Goal: Communication & Community: Answer question/provide support

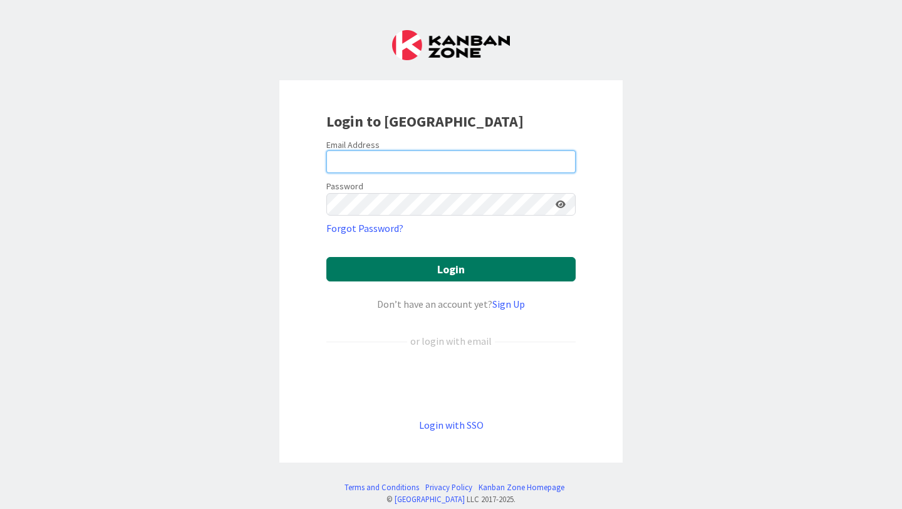
type input "anna.dockery@knoxschools.org"
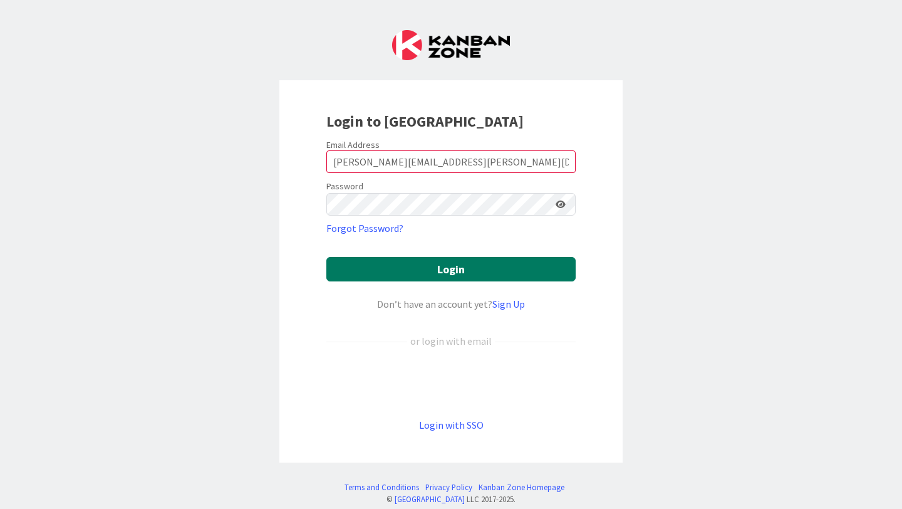
click at [514, 279] on button "Login" at bounding box center [450, 269] width 249 height 24
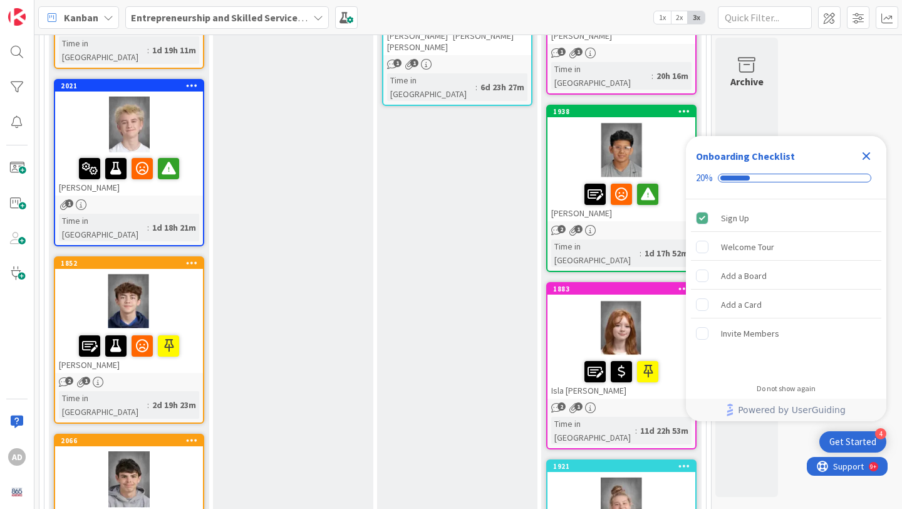
scroll to position [293, 0]
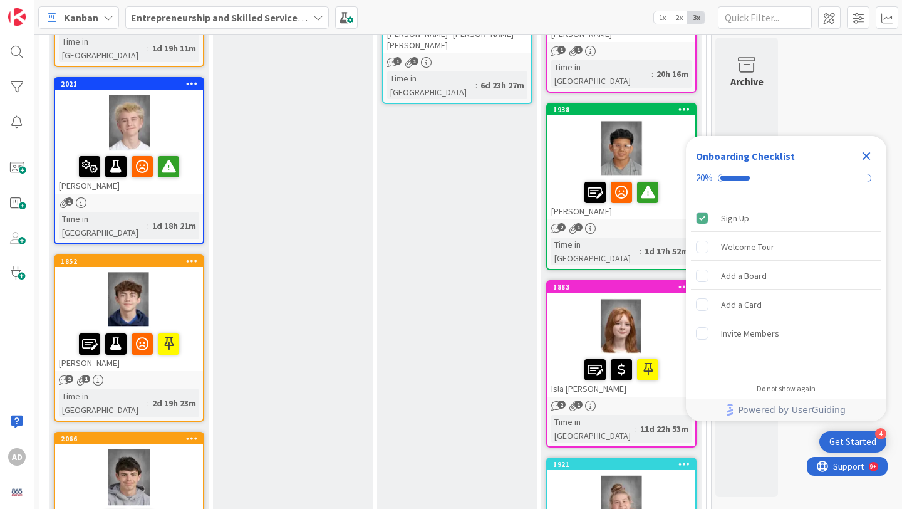
click at [181, 272] on div at bounding box center [129, 300] width 148 height 56
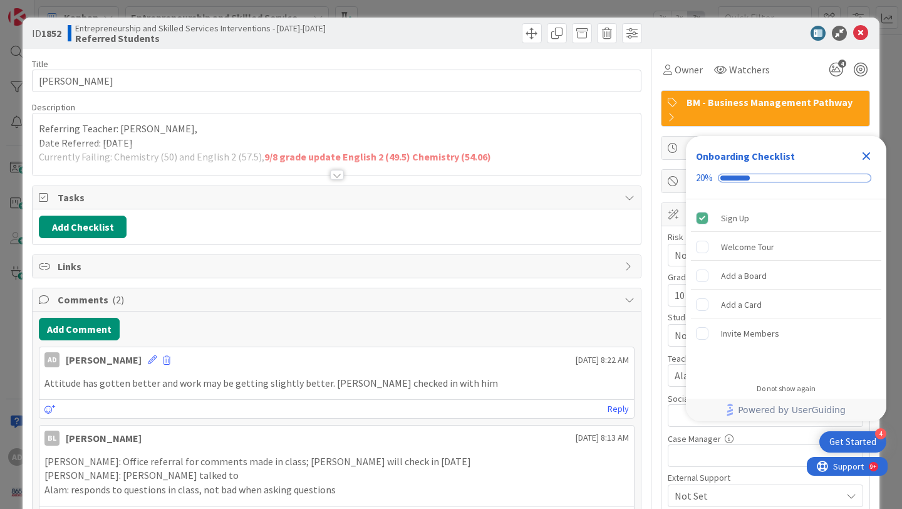
click at [342, 174] on div at bounding box center [337, 175] width 14 height 10
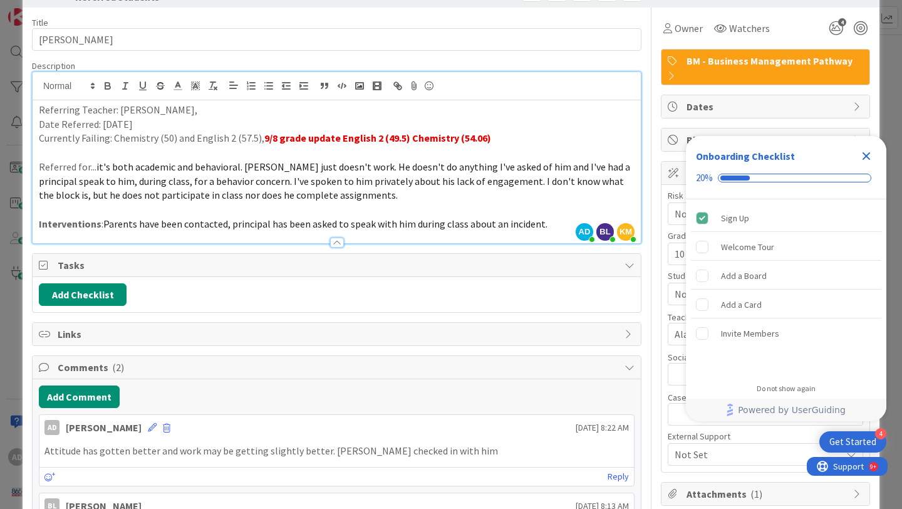
scroll to position [42, 0]
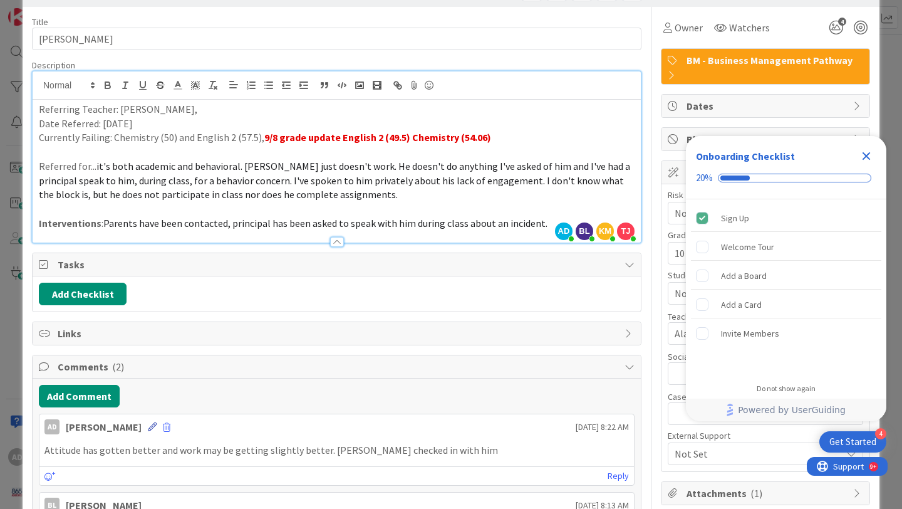
click at [148, 428] on icon at bounding box center [152, 426] width 9 height 9
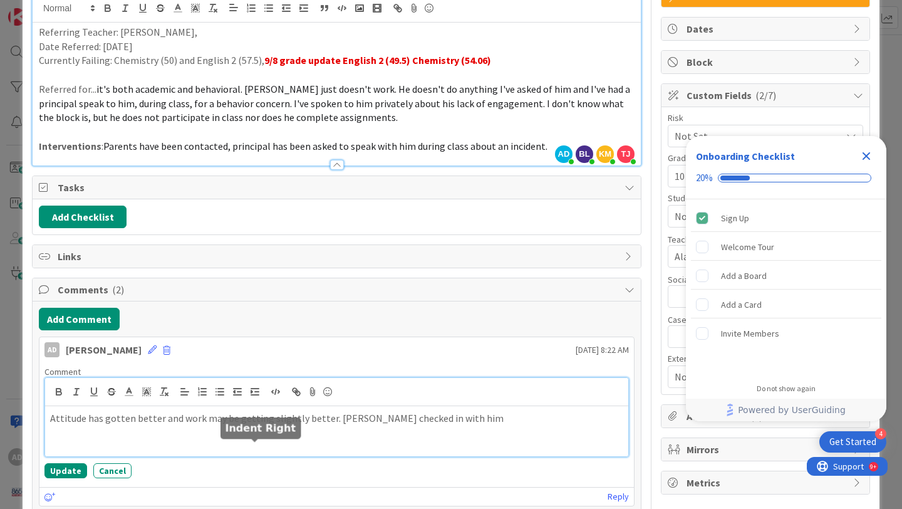
scroll to position [132, 0]
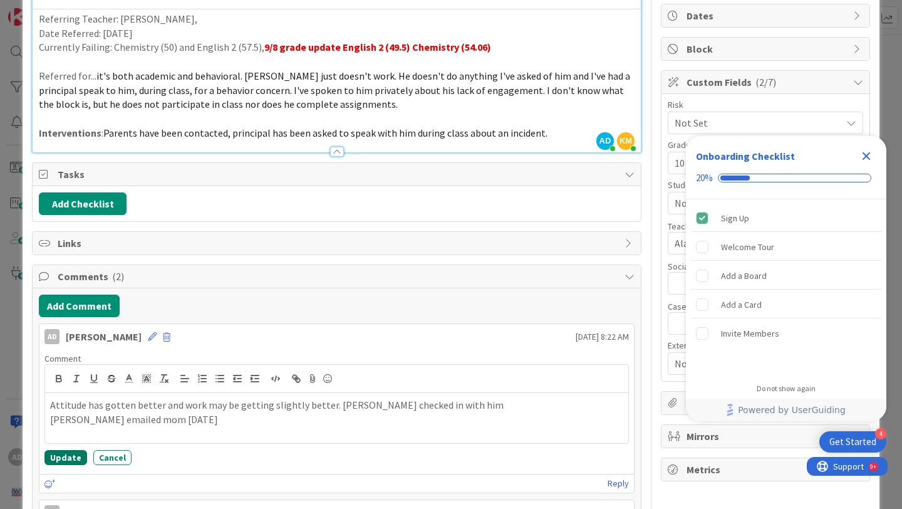
click at [75, 463] on button "Update" at bounding box center [65, 457] width 43 height 15
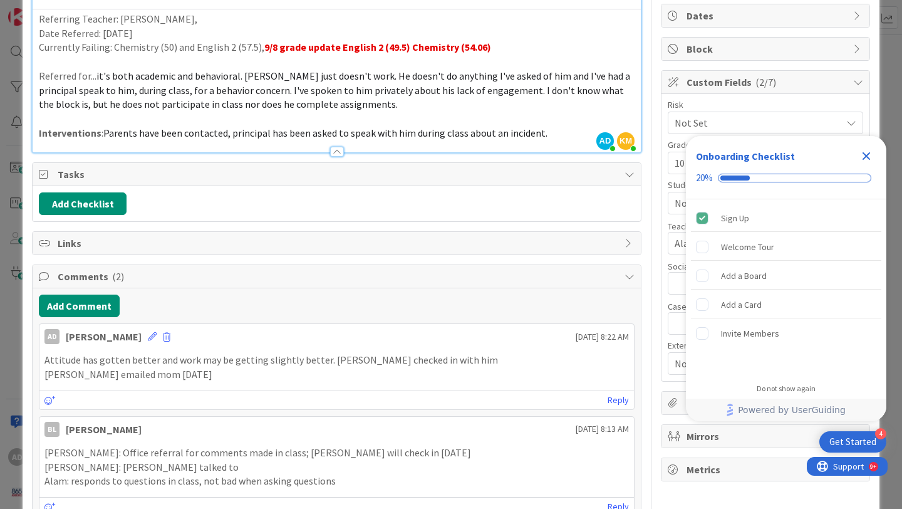
scroll to position [0, 0]
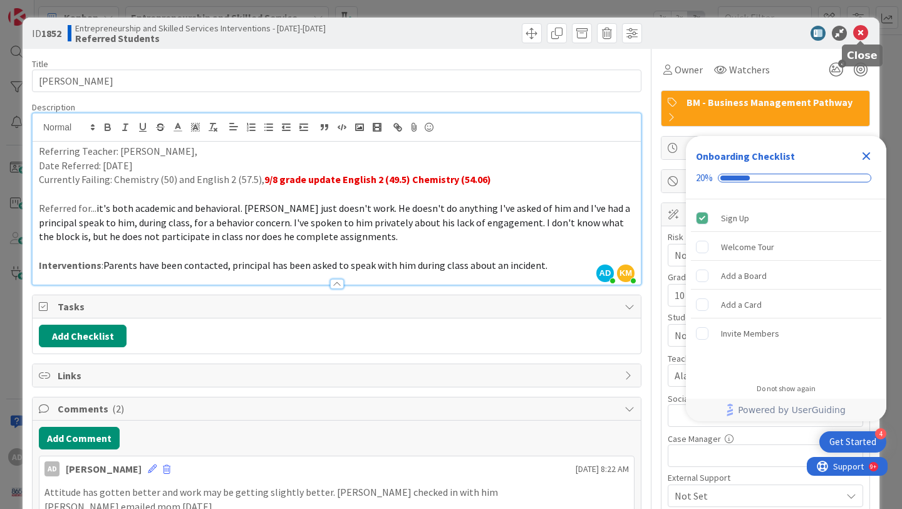
click at [866, 33] on icon at bounding box center [860, 33] width 15 height 15
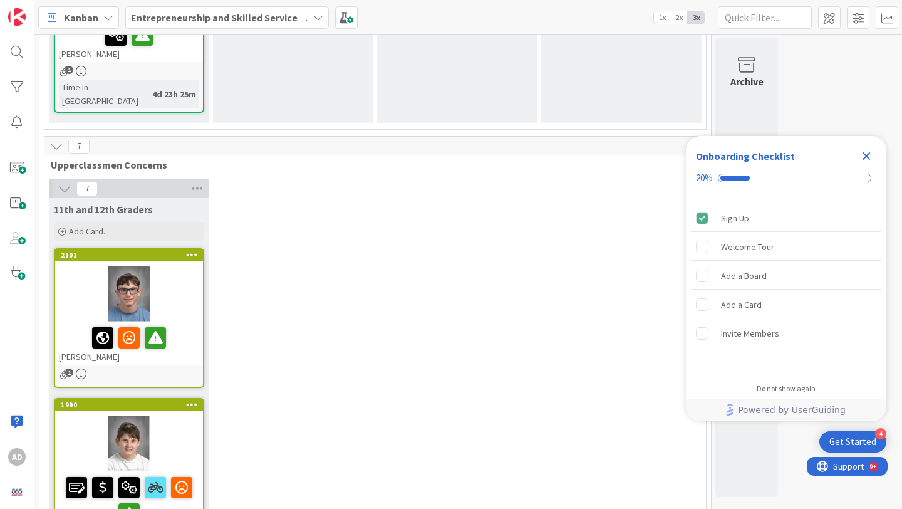
scroll to position [1672, 0]
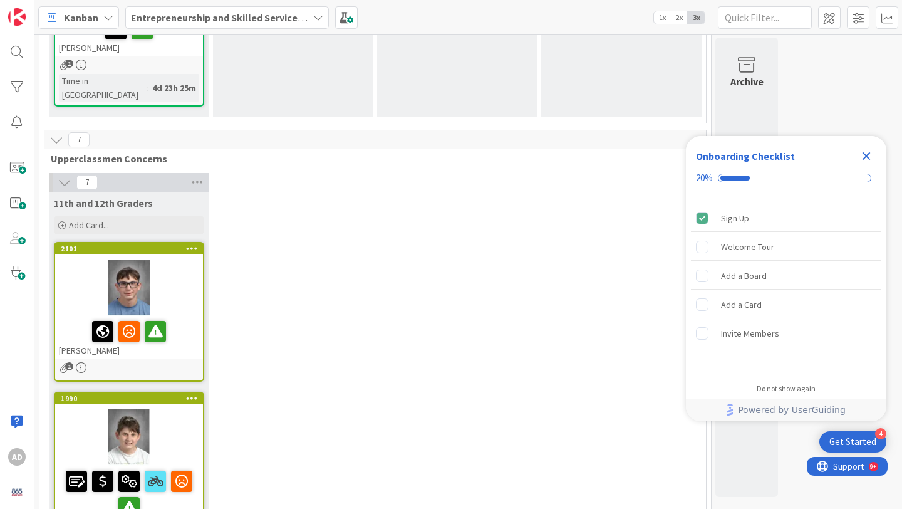
click at [168, 259] on div at bounding box center [129, 287] width 148 height 56
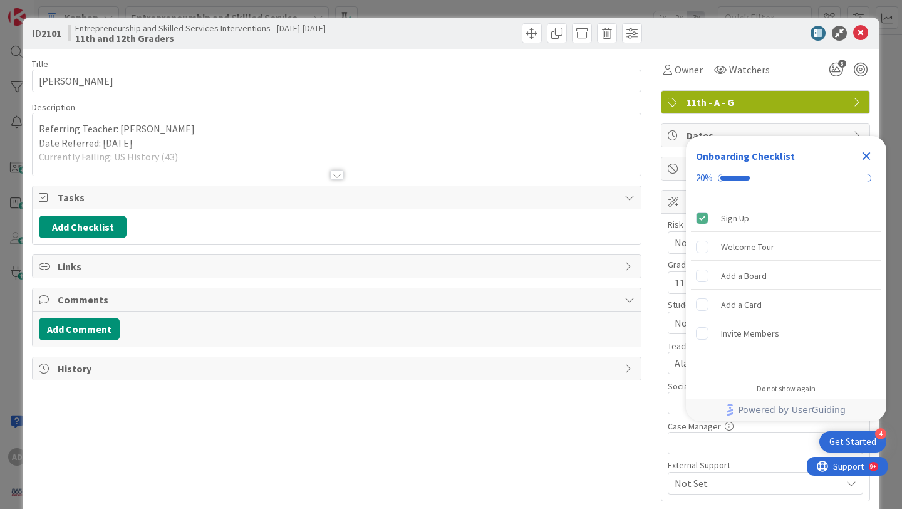
click at [168, 165] on div at bounding box center [337, 159] width 608 height 32
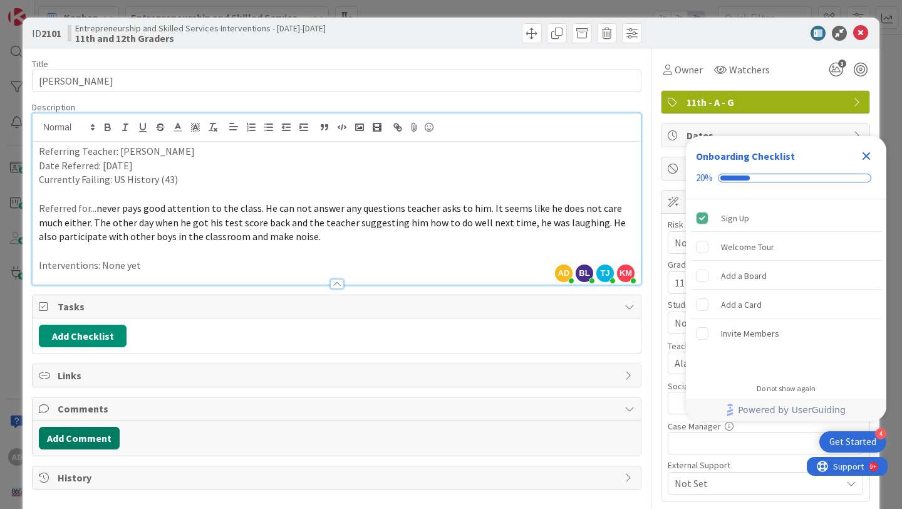
click at [81, 430] on button "Add Comment" at bounding box center [79, 438] width 81 height 23
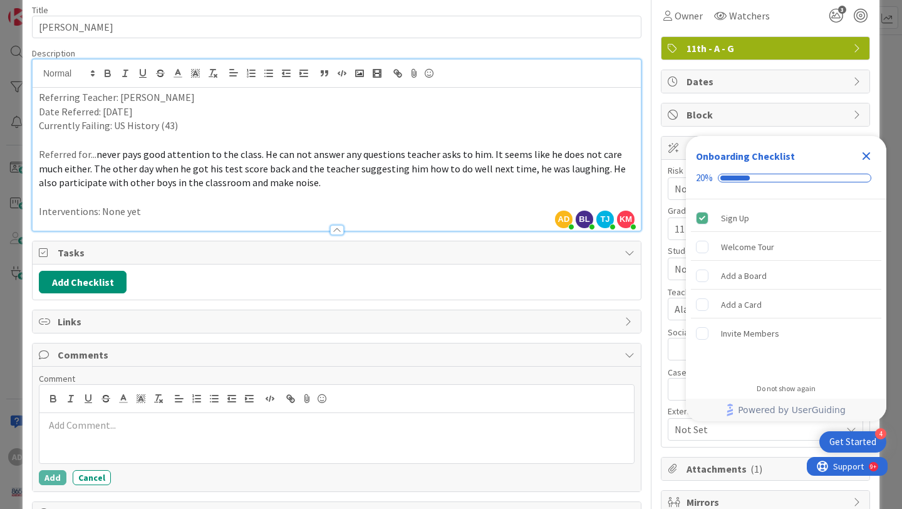
scroll to position [55, 0]
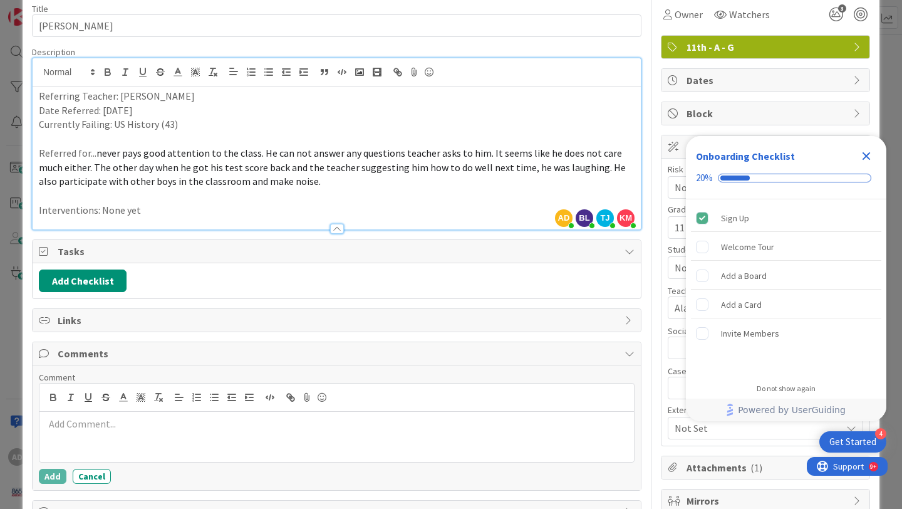
click at [114, 441] on div at bounding box center [336, 436] width 594 height 50
click at [62, 473] on button "Add" at bounding box center [53, 475] width 28 height 15
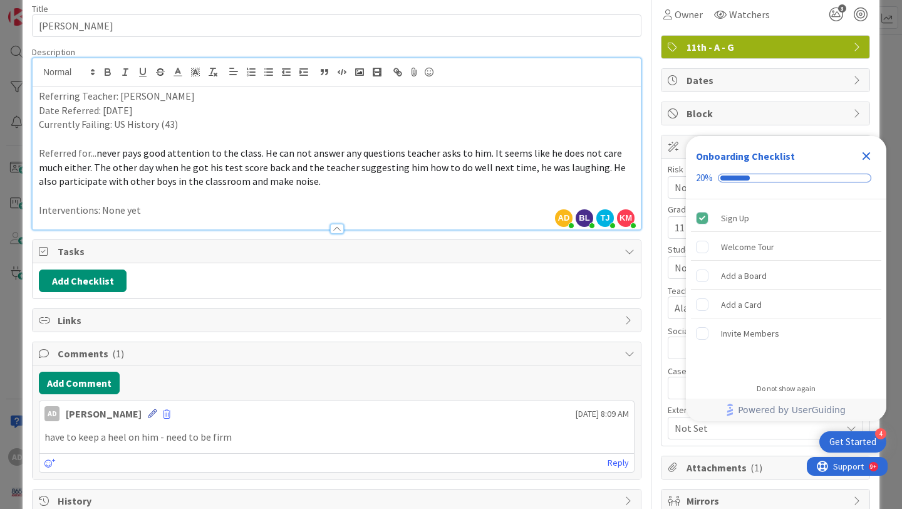
click at [148, 416] on icon at bounding box center [152, 413] width 9 height 9
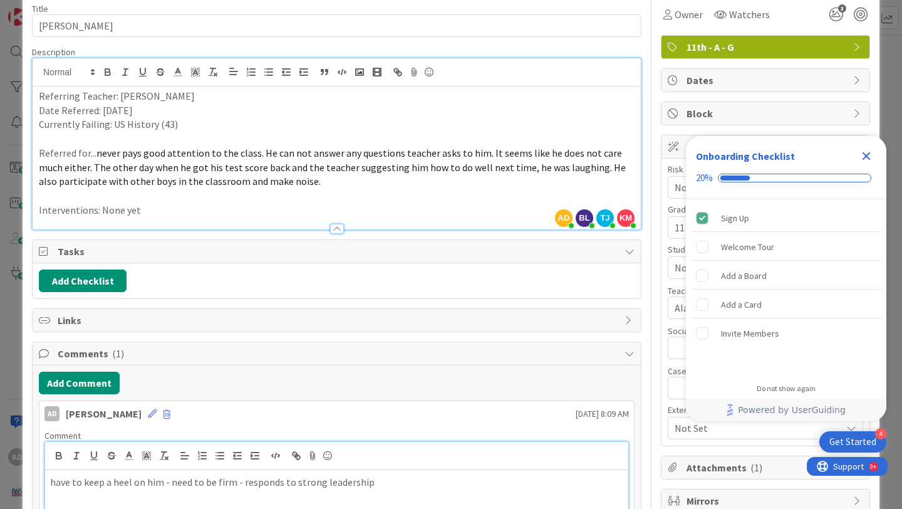
scroll to position [184, 0]
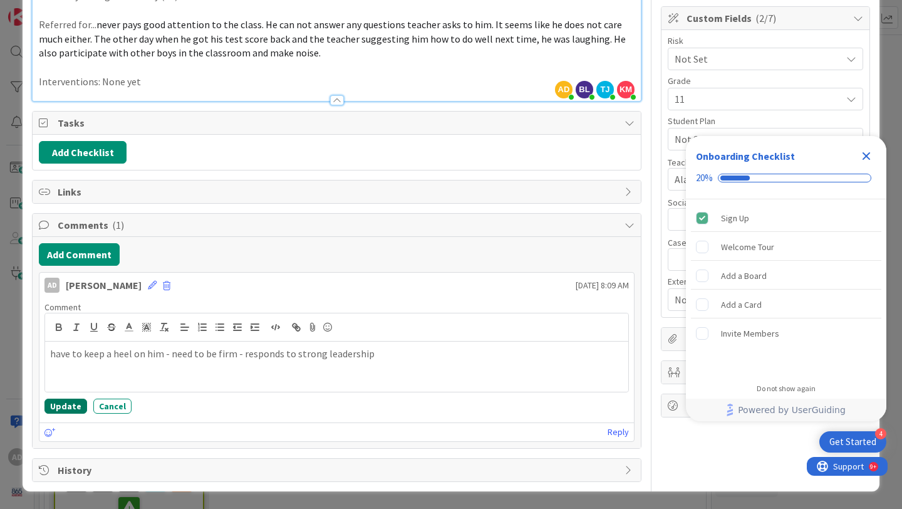
click at [75, 406] on button "Update" at bounding box center [65, 405] width 43 height 15
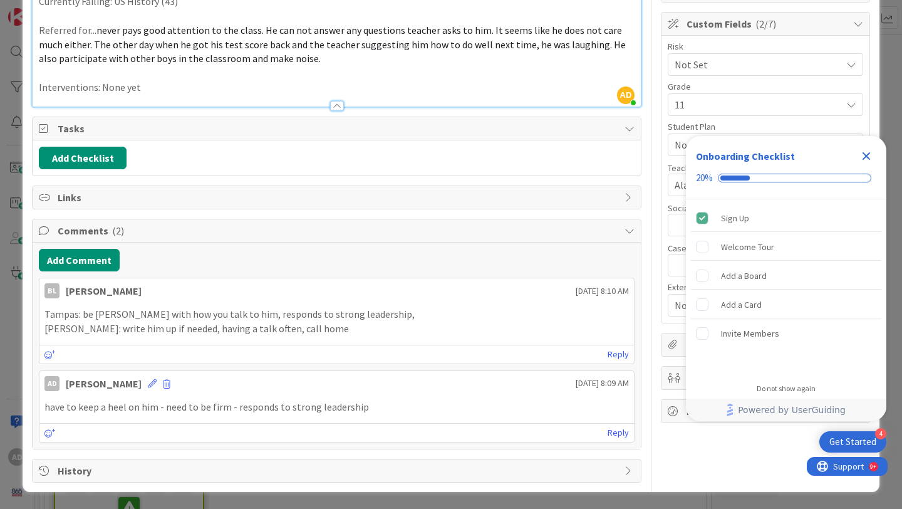
scroll to position [0, 0]
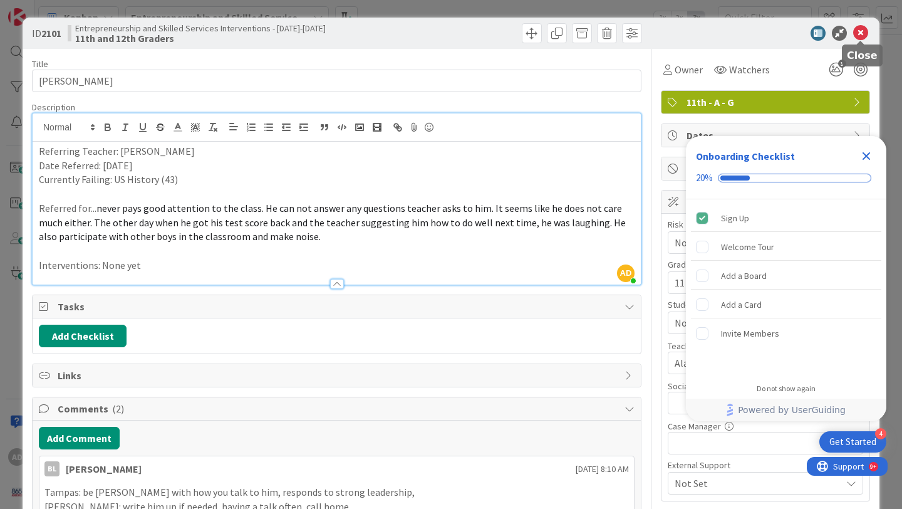
click at [860, 36] on icon at bounding box center [860, 33] width 15 height 15
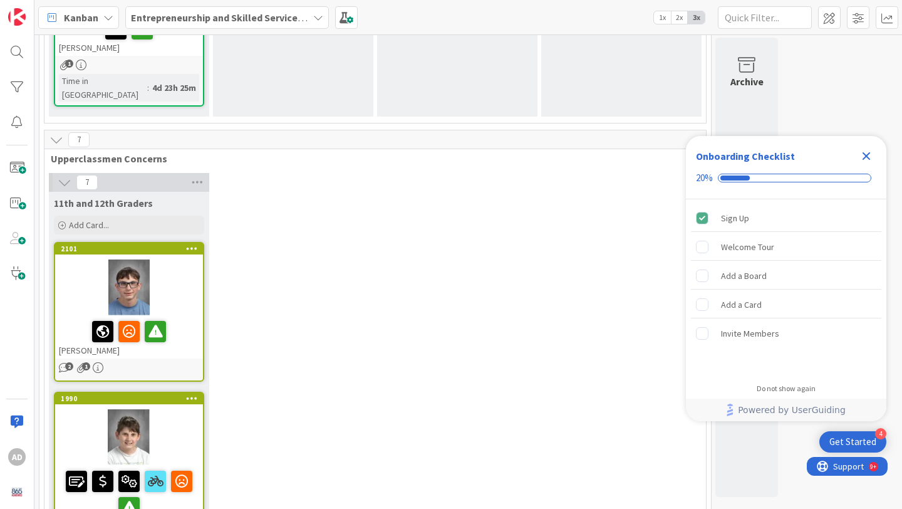
click at [173, 465] on div "Willie Davenport" at bounding box center [129, 499] width 148 height 69
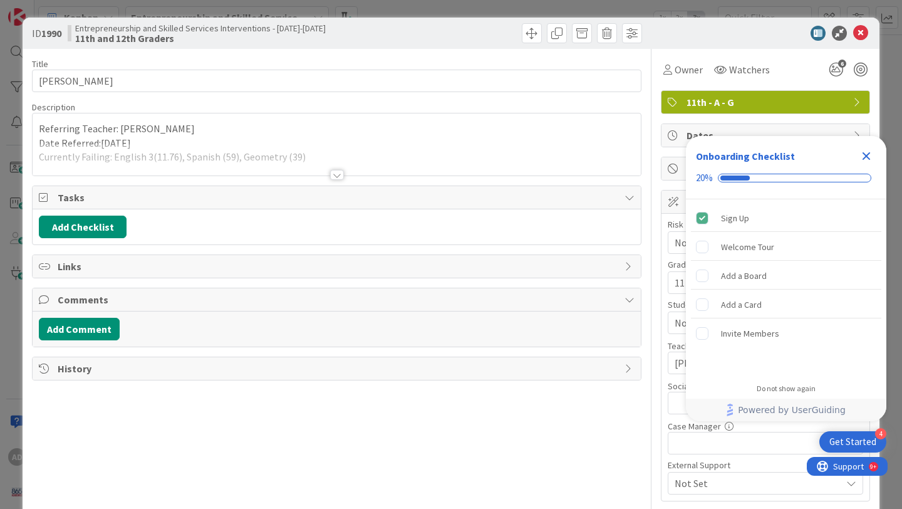
click at [338, 160] on div at bounding box center [337, 159] width 608 height 32
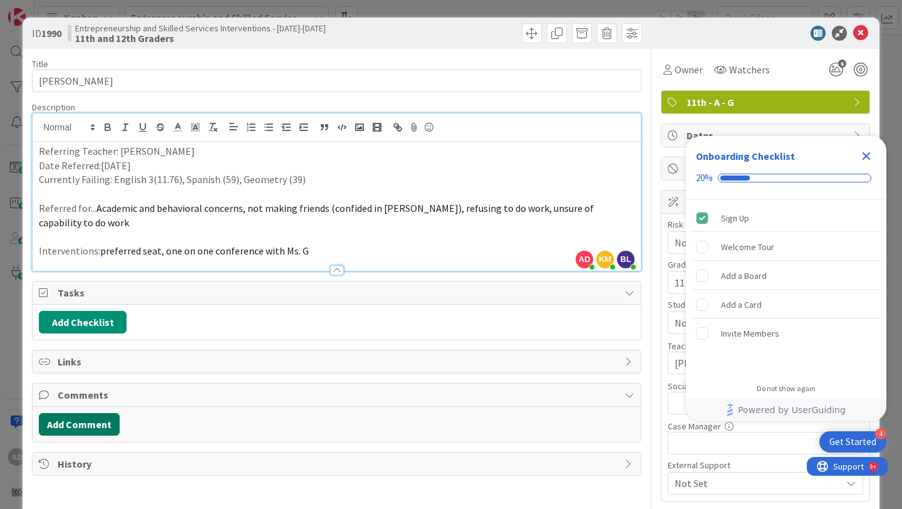
click at [111, 421] on button "Add Comment" at bounding box center [79, 424] width 81 height 23
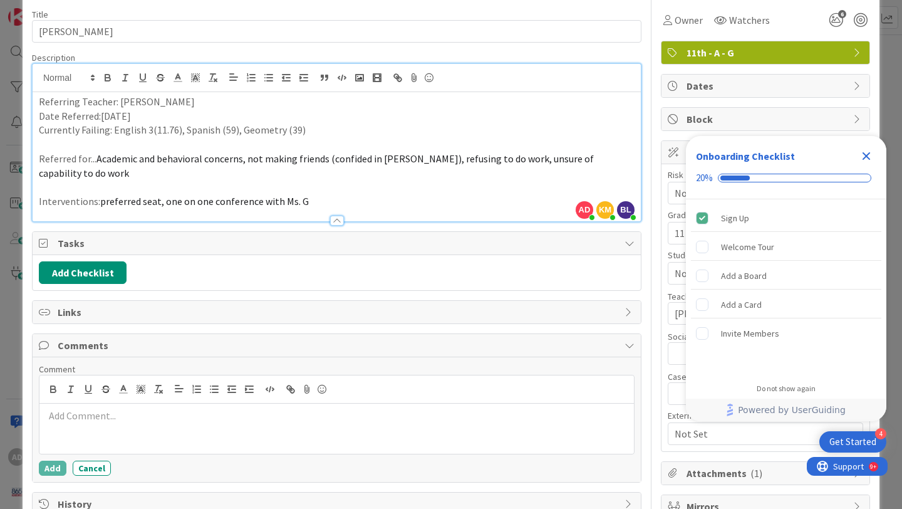
scroll to position [73, 0]
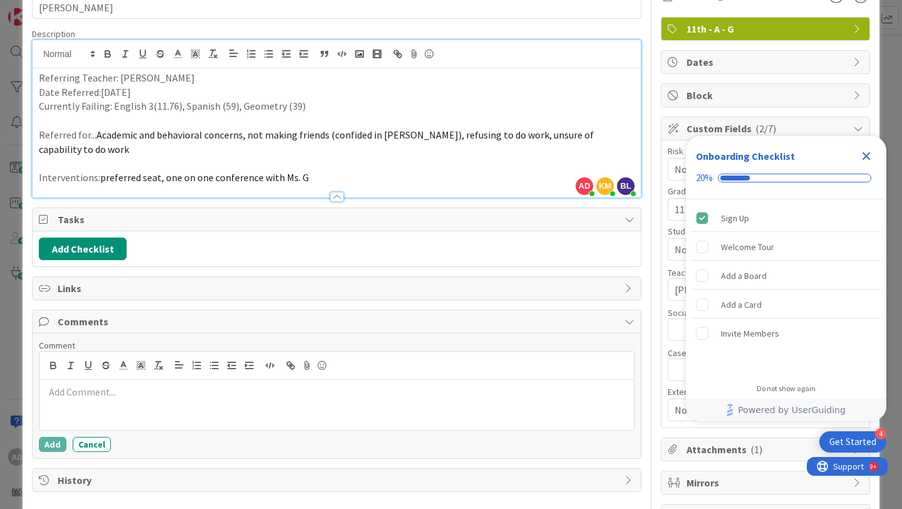
click at [140, 407] on div at bounding box center [336, 405] width 594 height 50
click at [873, 153] on icon "Close Checklist" at bounding box center [866, 155] width 15 height 15
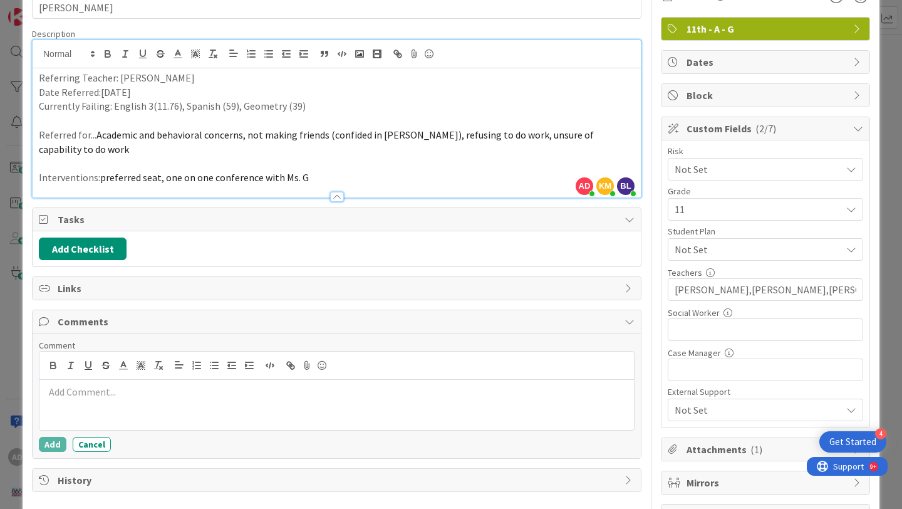
scroll to position [0, 0]
click at [494, 397] on p at bounding box center [336, 392] width 584 height 14
click at [105, 393] on p "sits by himself - moved from union county to help take care of Grandma -" at bounding box center [336, 392] width 584 height 14
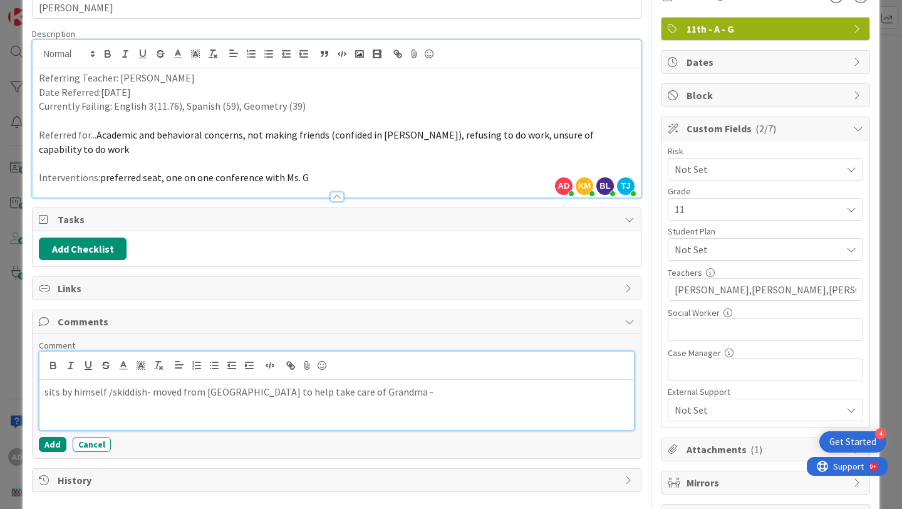
click at [397, 395] on p "sits by himself /skiddish- moved from union county to help take care of Grandma…" at bounding box center [336, 392] width 584 height 14
click at [50, 450] on button "Add" at bounding box center [53, 444] width 28 height 15
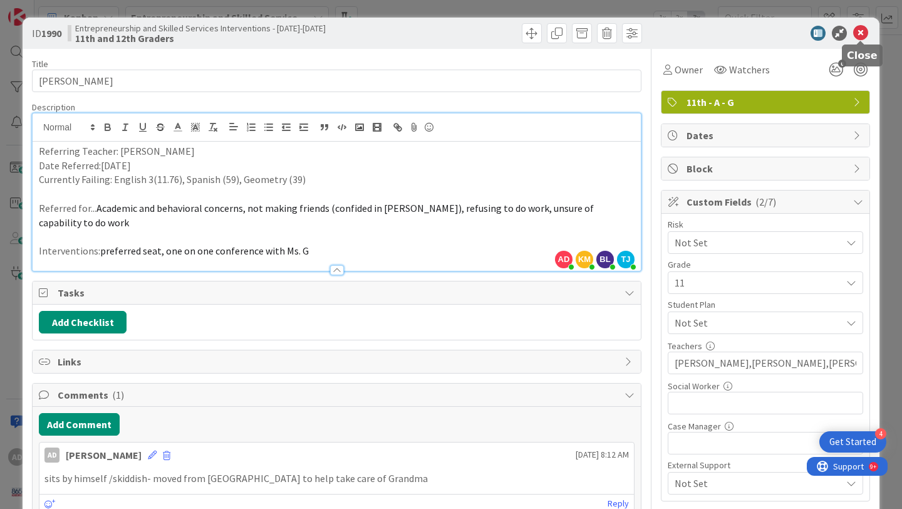
click at [862, 31] on icon at bounding box center [860, 33] width 15 height 15
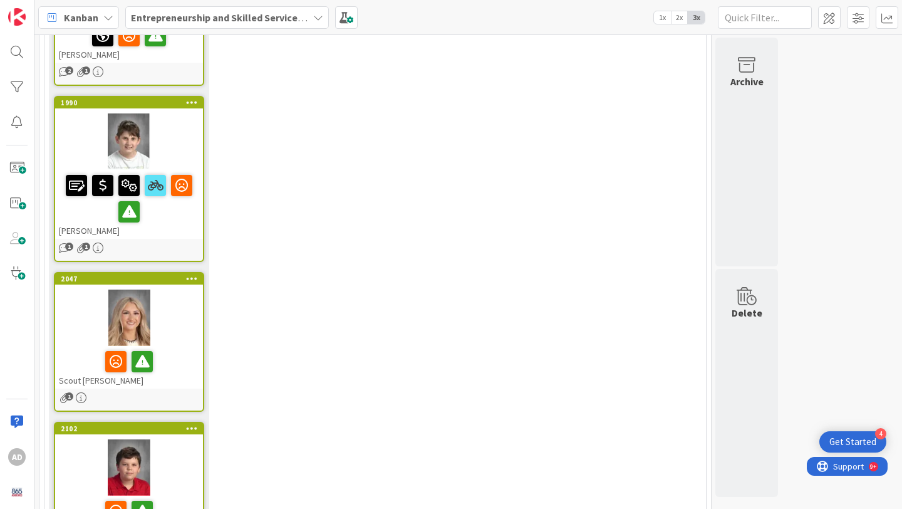
scroll to position [1968, 0]
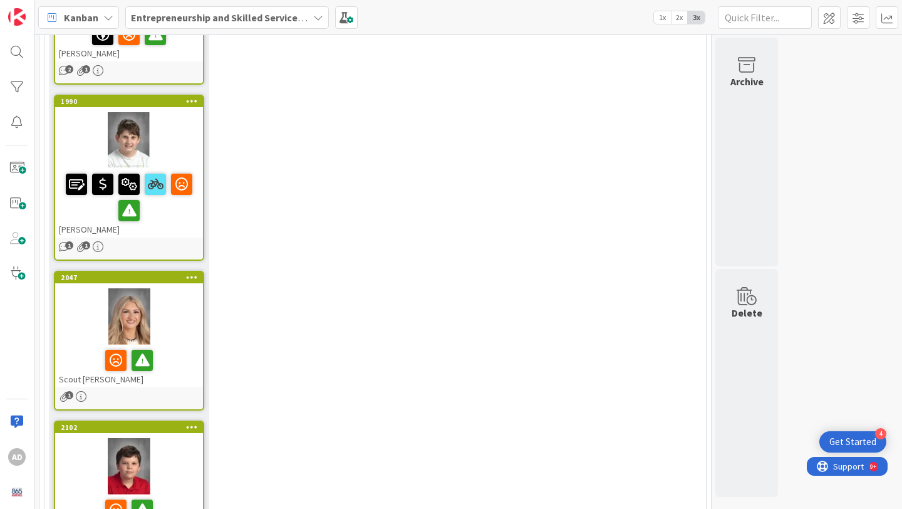
click at [185, 288] on div at bounding box center [129, 316] width 148 height 56
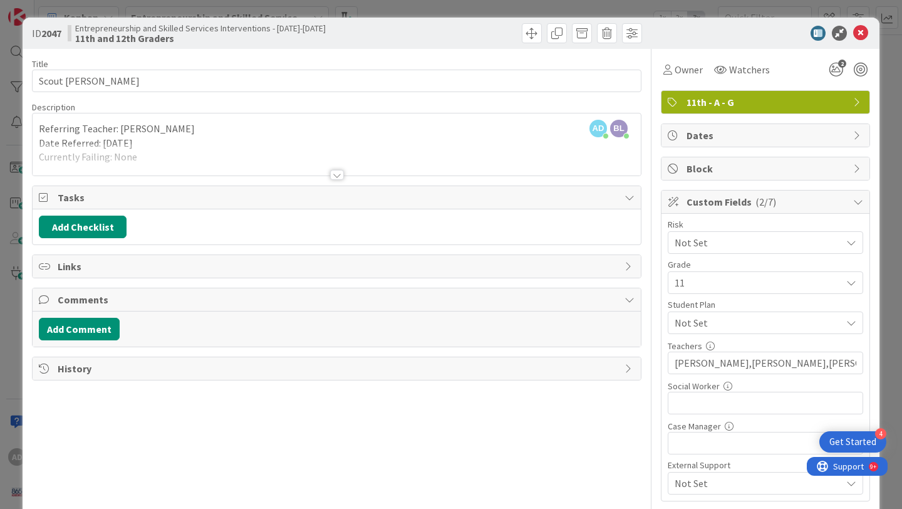
click at [346, 172] on div at bounding box center [337, 159] width 608 height 32
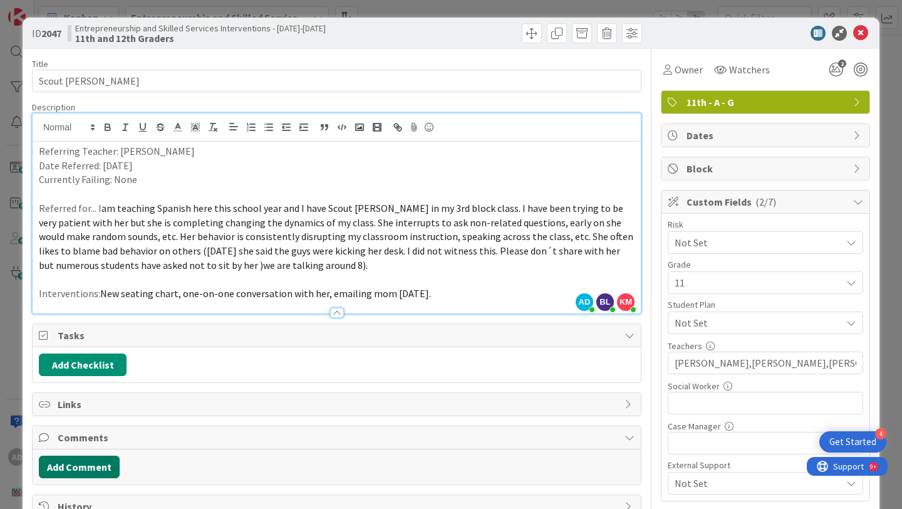
click at [91, 465] on button "Add Comment" at bounding box center [79, 466] width 81 height 23
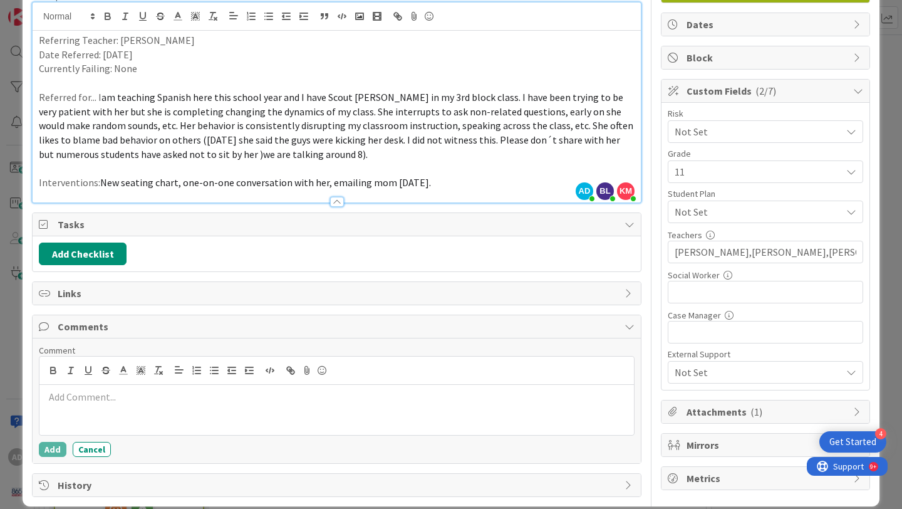
scroll to position [121, 0]
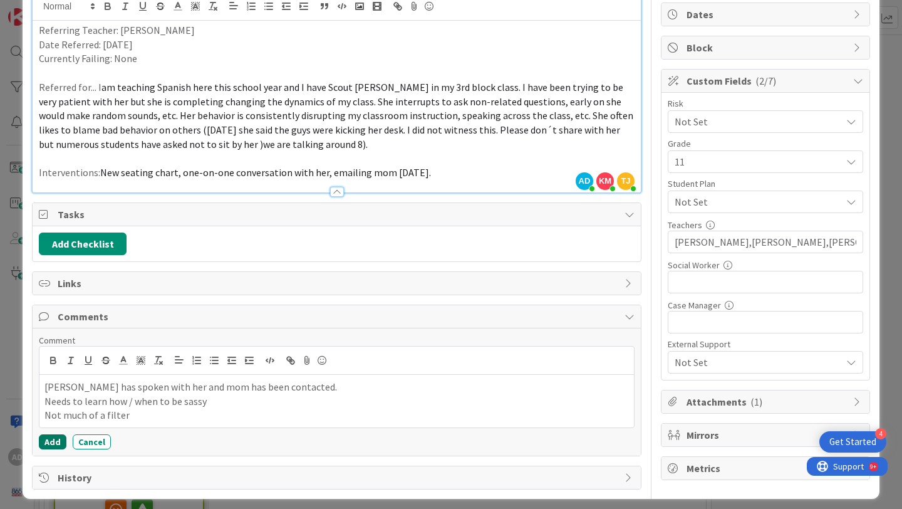
click at [40, 445] on button "Add" at bounding box center [53, 441] width 28 height 15
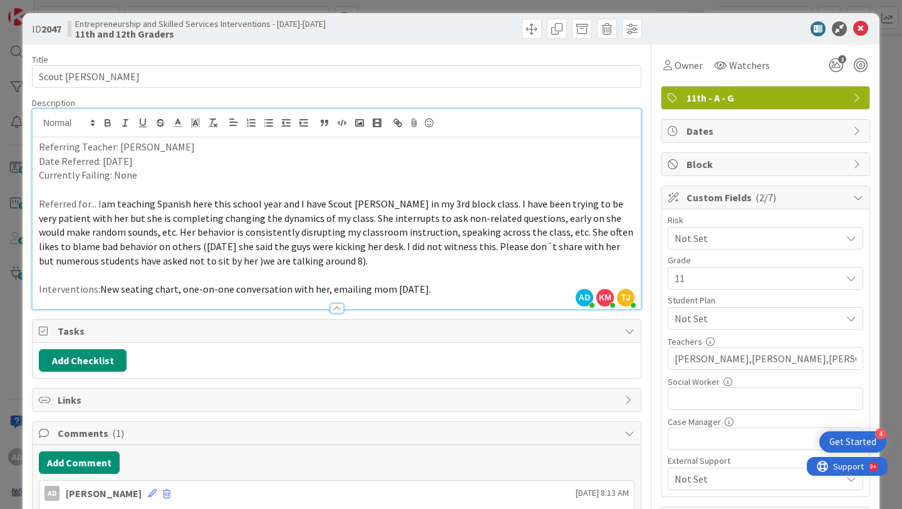
scroll to position [0, 0]
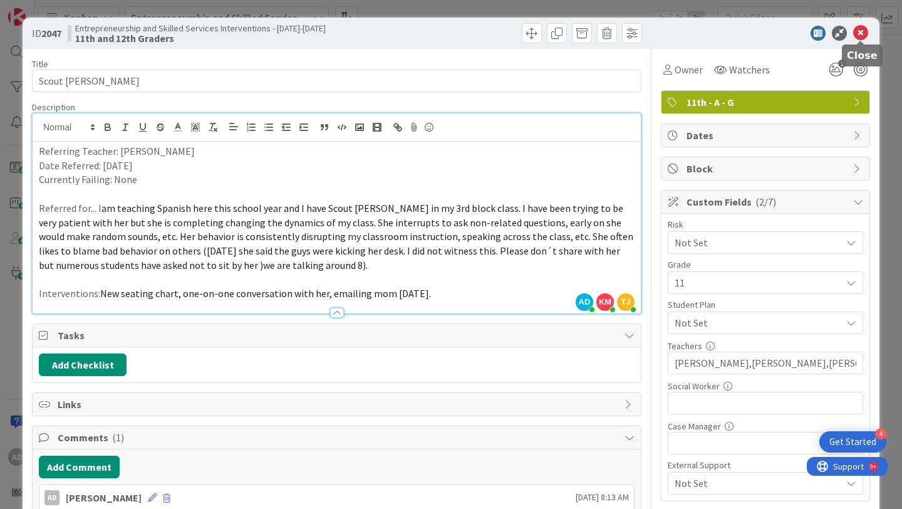
click at [859, 33] on icon at bounding box center [860, 33] width 15 height 15
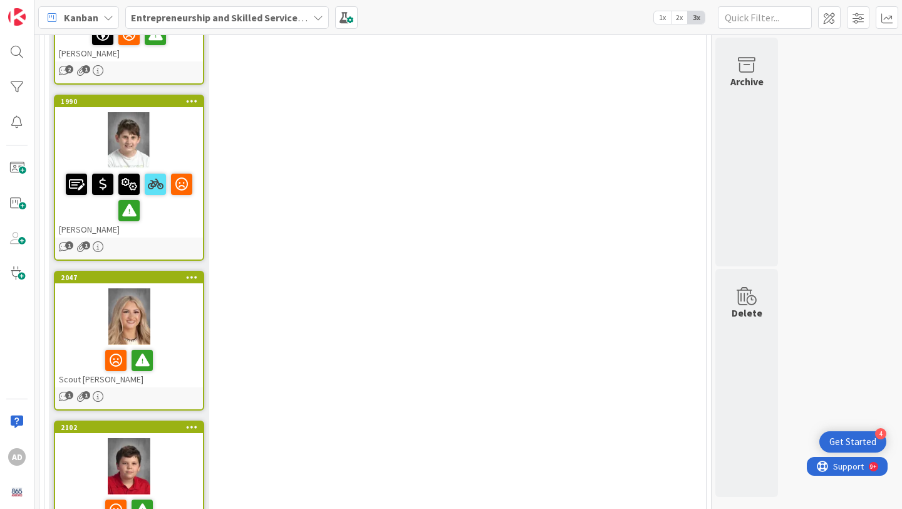
click at [177, 438] on div at bounding box center [129, 466] width 148 height 56
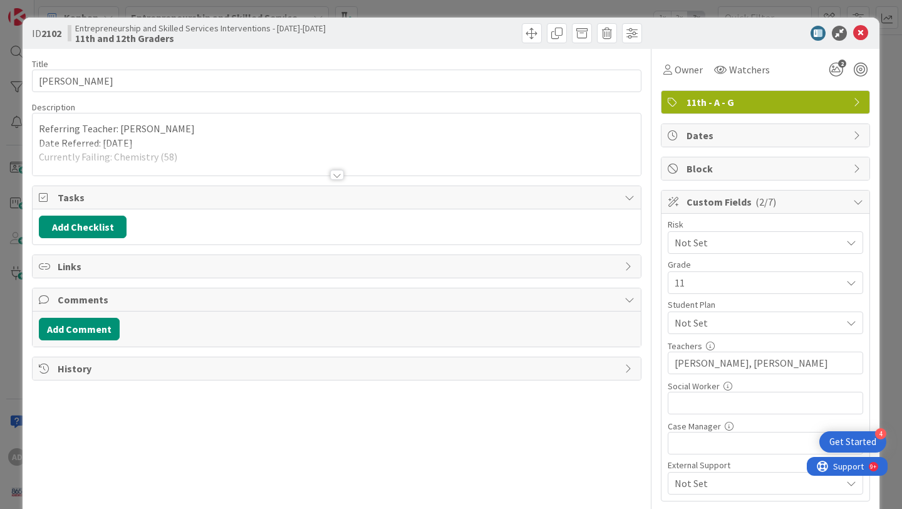
click at [295, 163] on div at bounding box center [337, 159] width 608 height 32
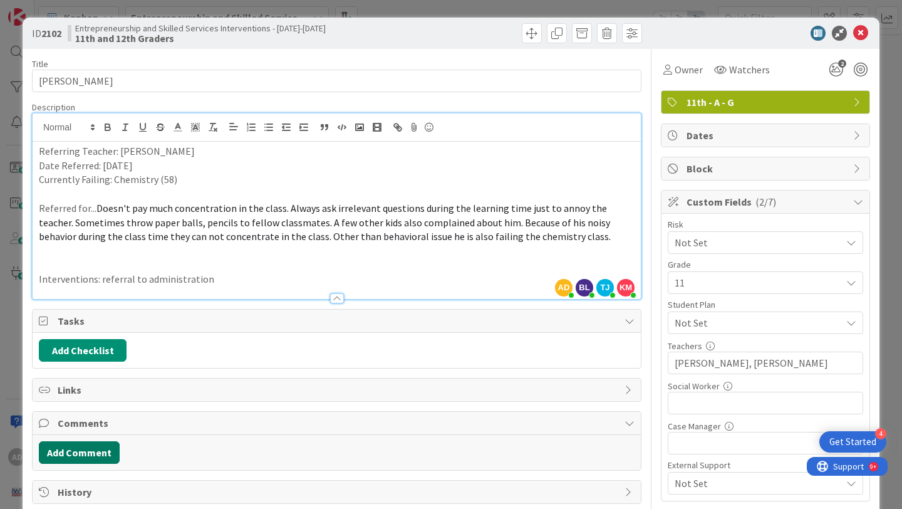
click at [101, 445] on button "Add Comment" at bounding box center [79, 452] width 81 height 23
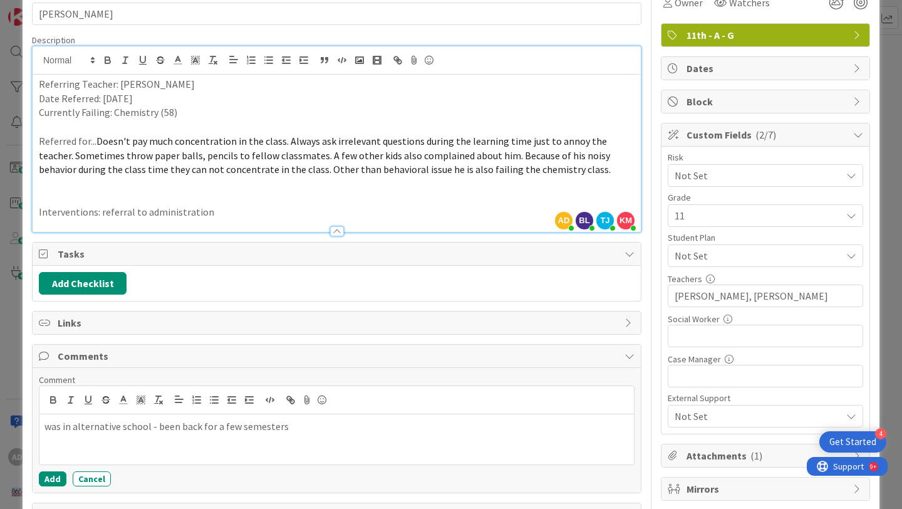
scroll to position [75, 0]
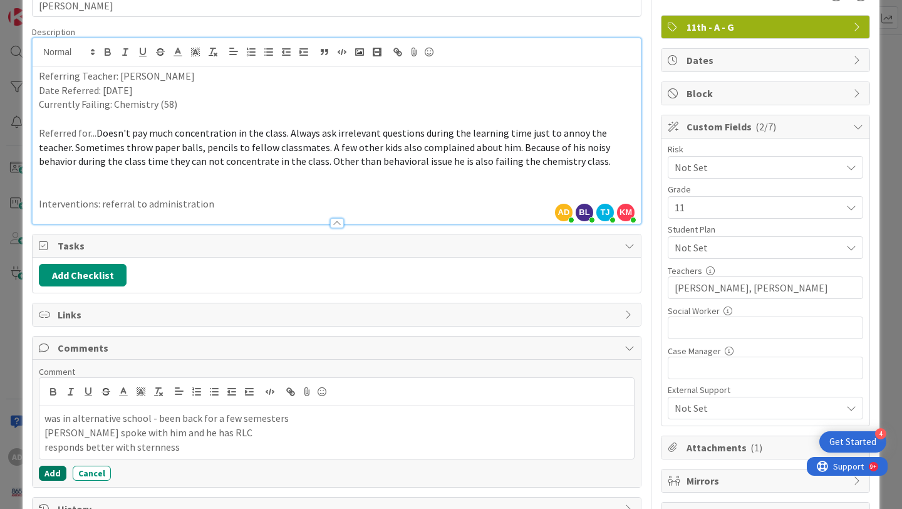
click at [53, 471] on button "Add" at bounding box center [53, 472] width 28 height 15
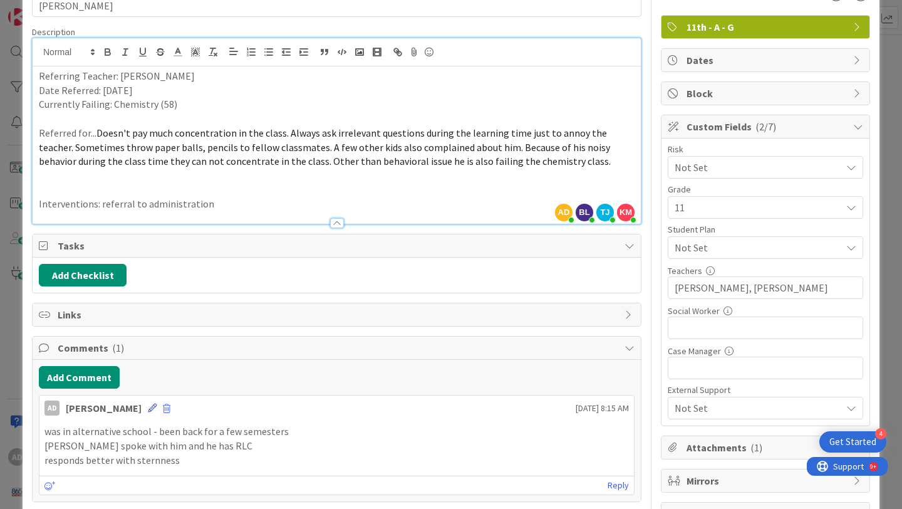
click at [148, 411] on icon at bounding box center [152, 407] width 9 height 9
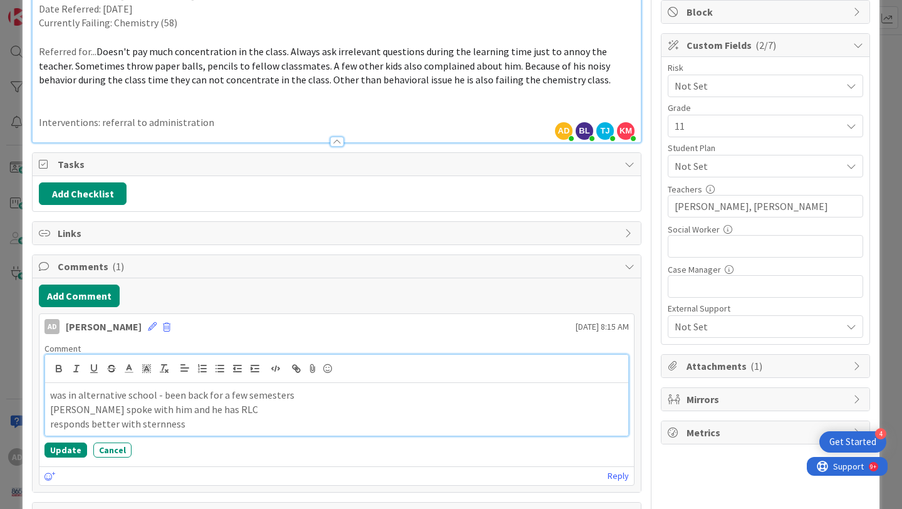
scroll to position [162, 0]
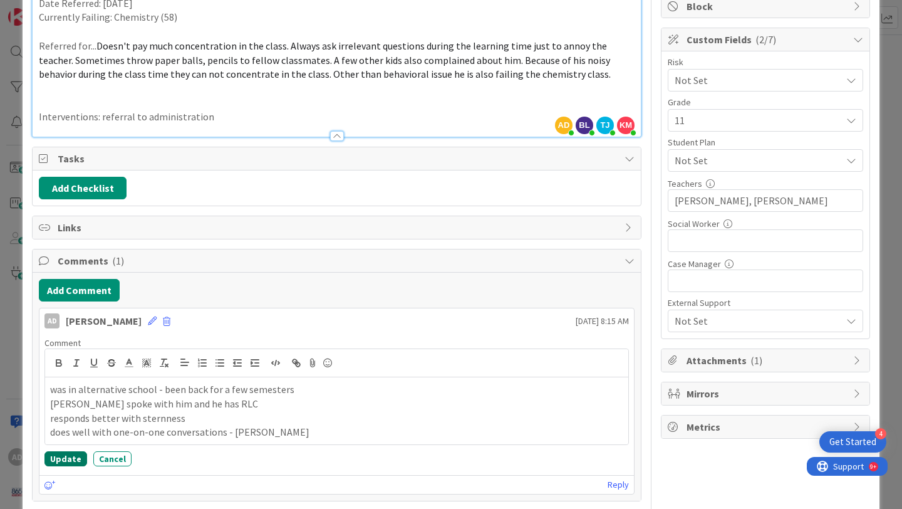
click at [61, 457] on button "Update" at bounding box center [65, 458] width 43 height 15
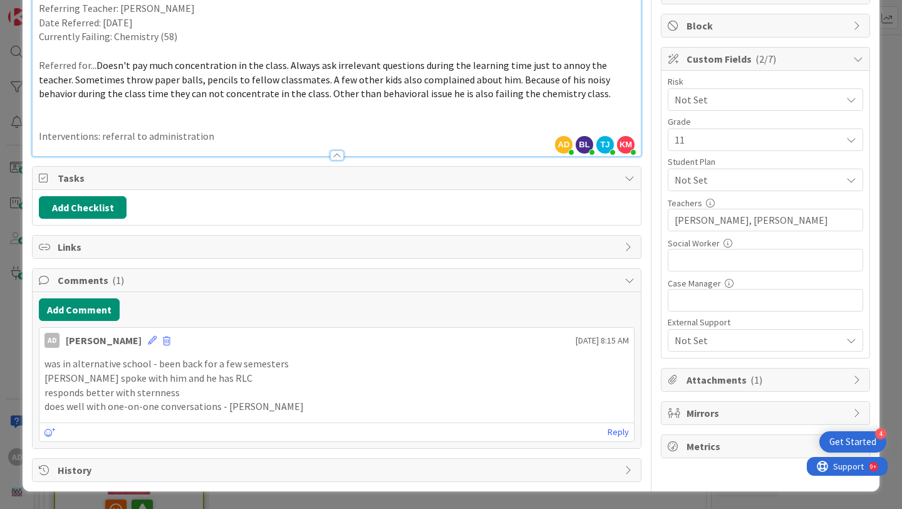
scroll to position [143, 0]
click at [148, 339] on icon at bounding box center [152, 340] width 9 height 9
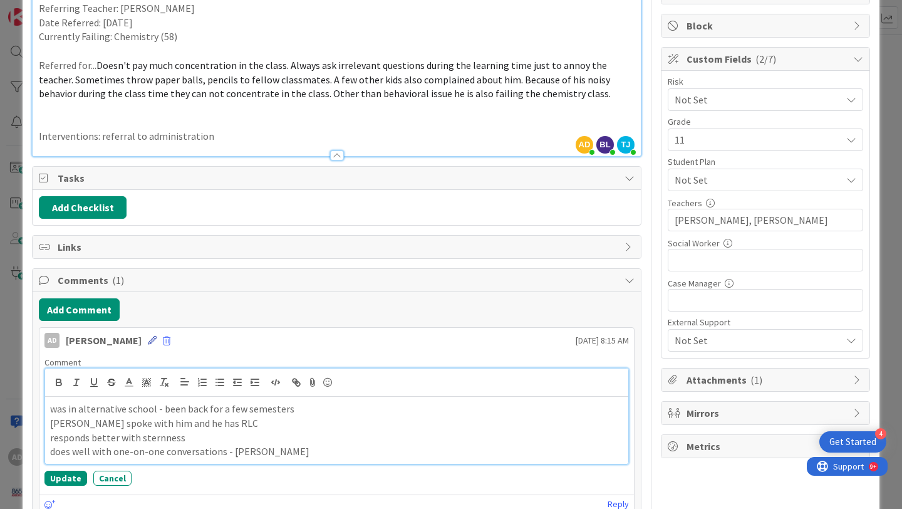
scroll to position [162, 0]
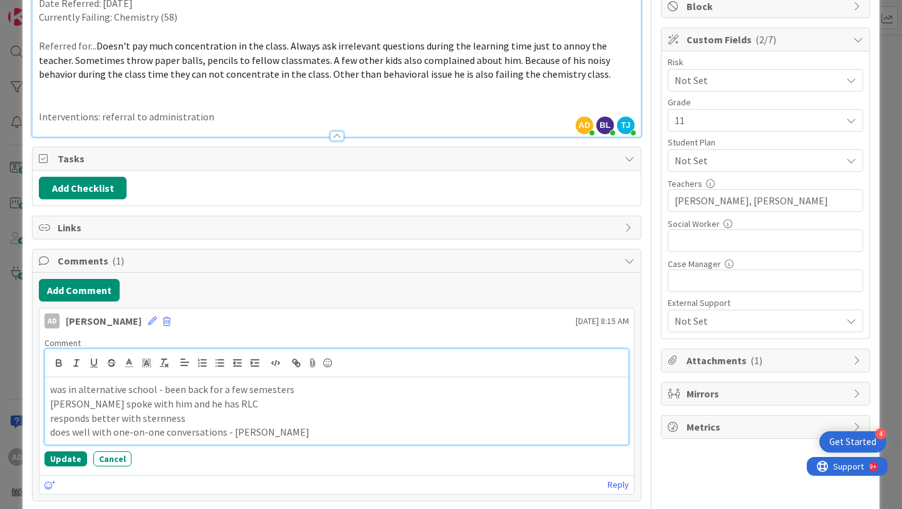
click at [302, 426] on p "does well with one-on-one conversations - Layne Woods" at bounding box center [336, 432] width 573 height 14
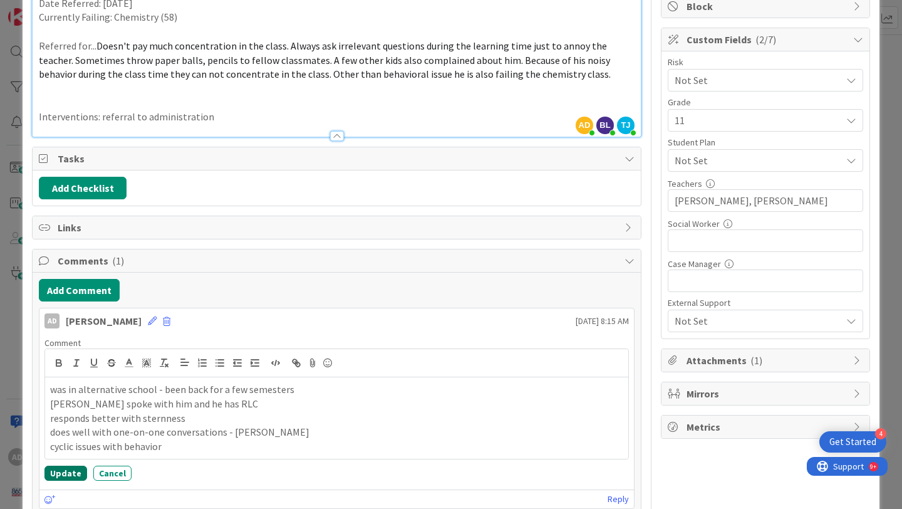
click at [74, 477] on button "Update" at bounding box center [65, 472] width 43 height 15
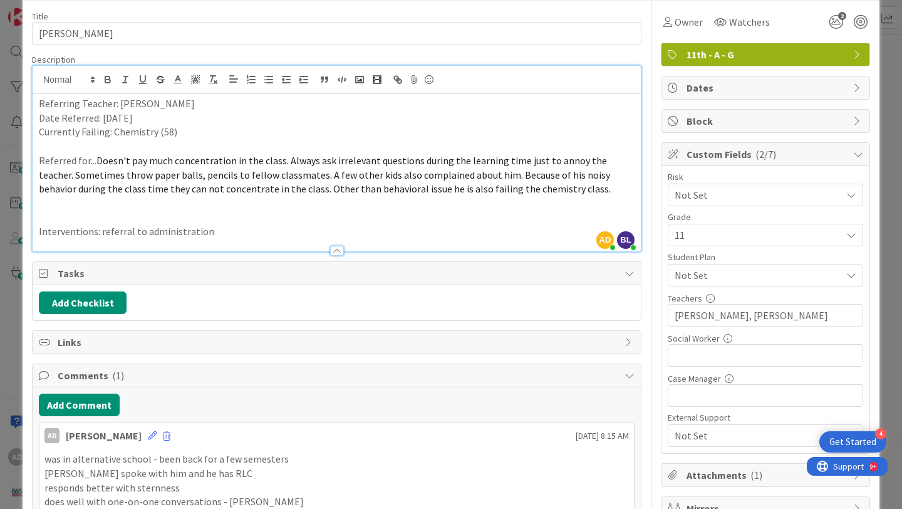
scroll to position [0, 0]
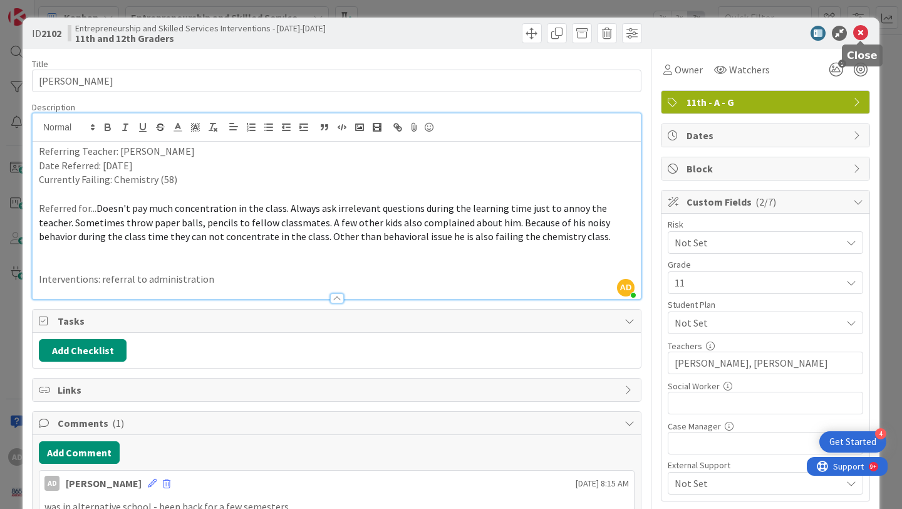
click at [859, 30] on icon at bounding box center [860, 33] width 15 height 15
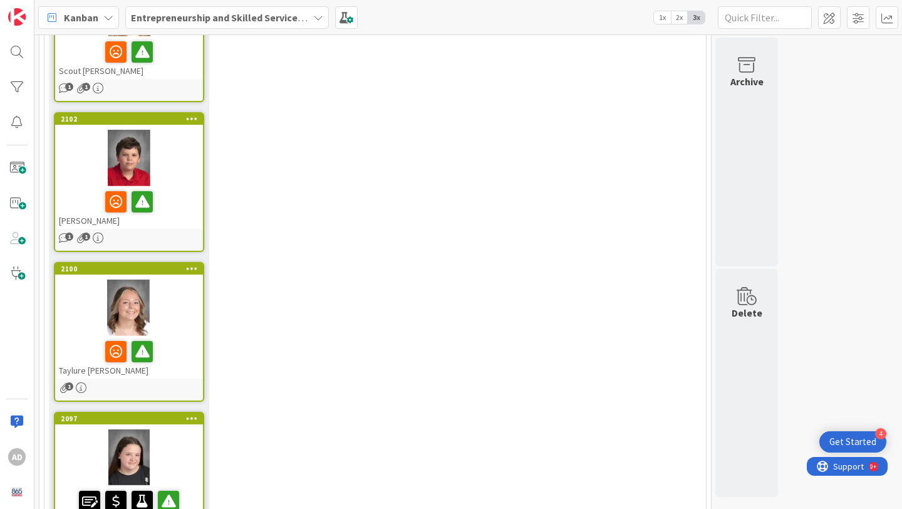
scroll to position [2273, 0]
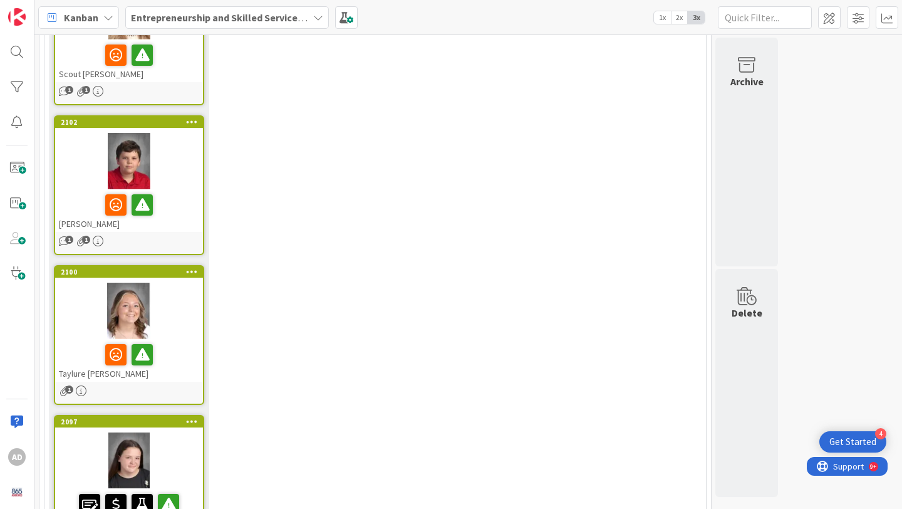
click at [194, 341] on div at bounding box center [129, 354] width 140 height 26
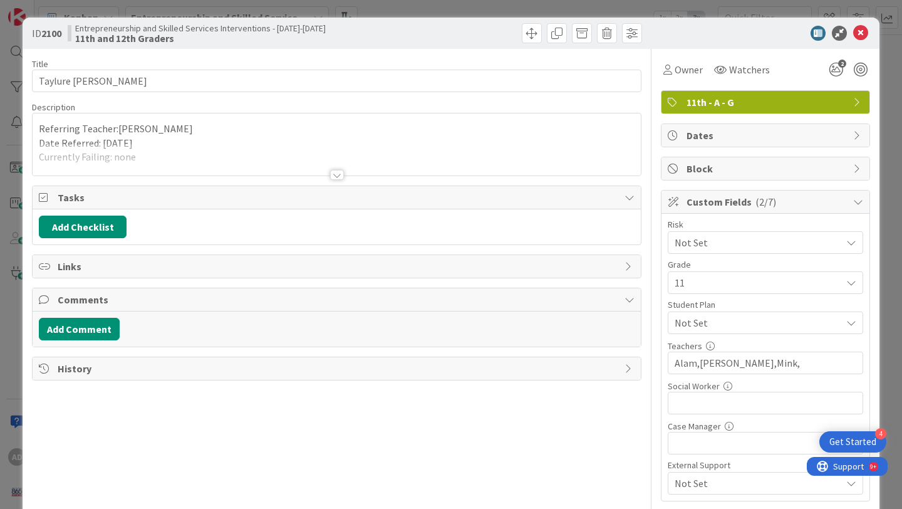
click at [306, 153] on div at bounding box center [337, 159] width 608 height 32
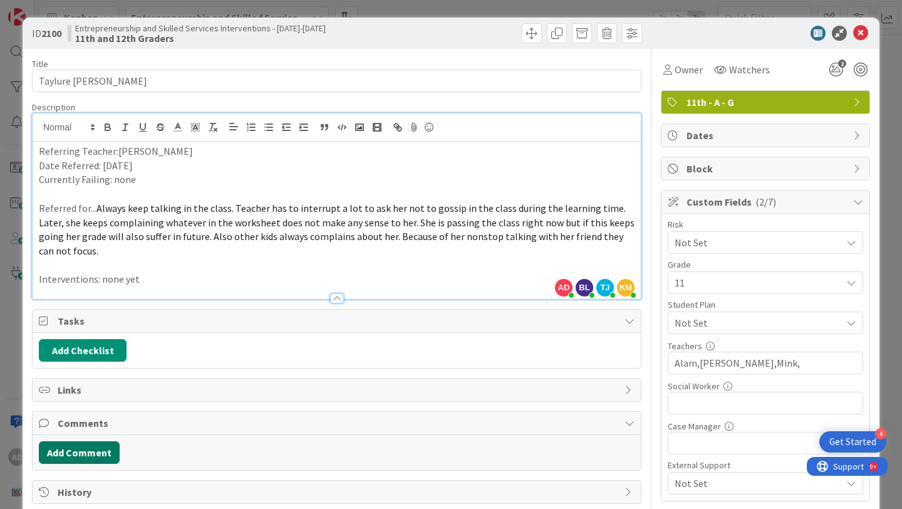
click at [91, 441] on button "Add Comment" at bounding box center [79, 452] width 81 height 23
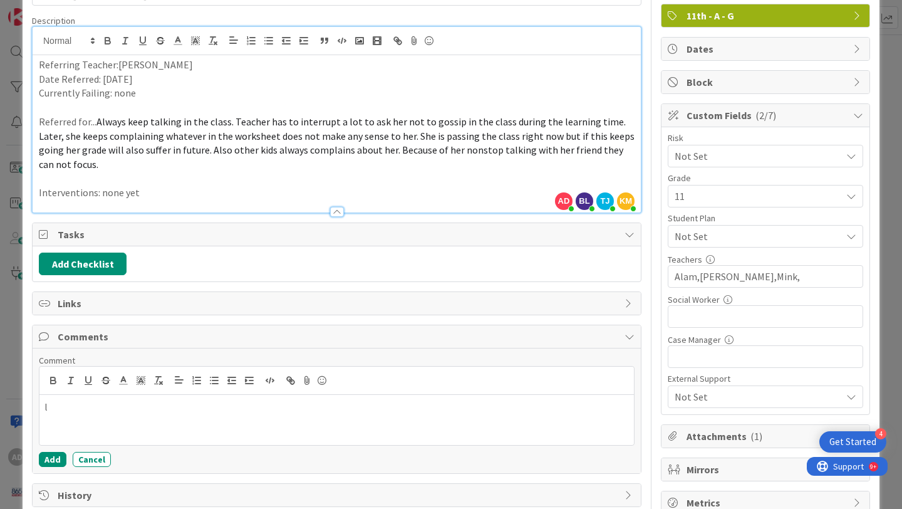
scroll to position [90, 0]
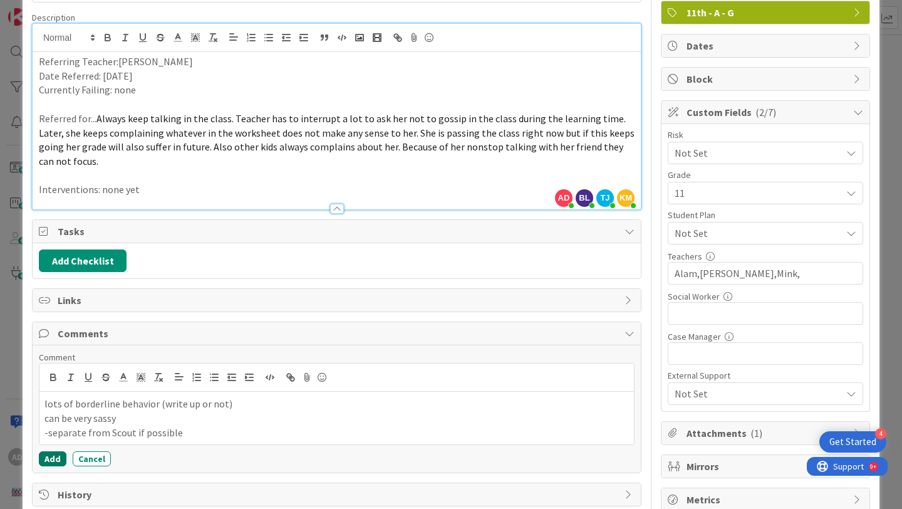
click at [58, 451] on button "Add" at bounding box center [53, 458] width 28 height 15
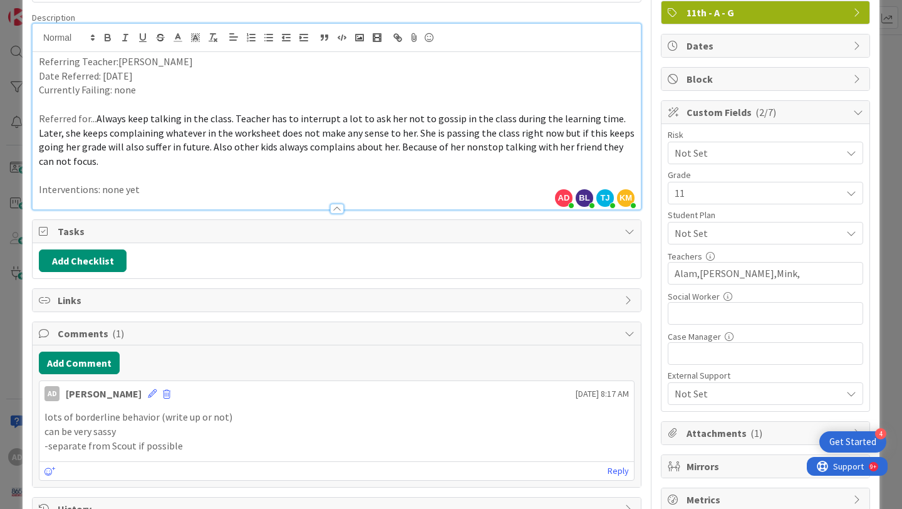
scroll to position [0, 0]
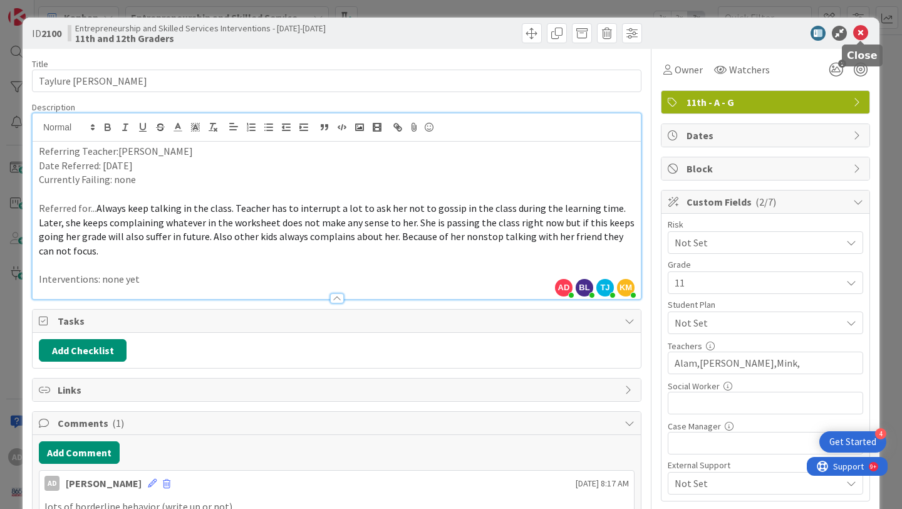
click at [862, 37] on icon at bounding box center [860, 33] width 15 height 15
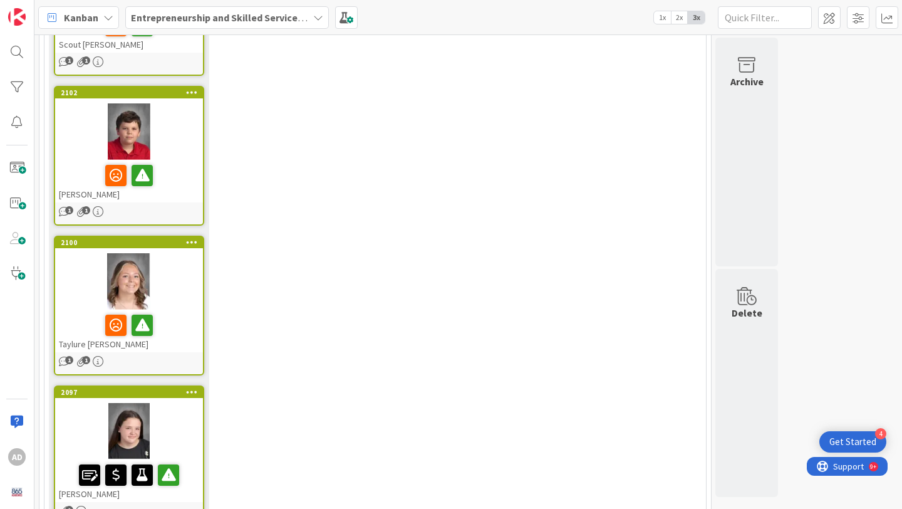
scroll to position [2291, 0]
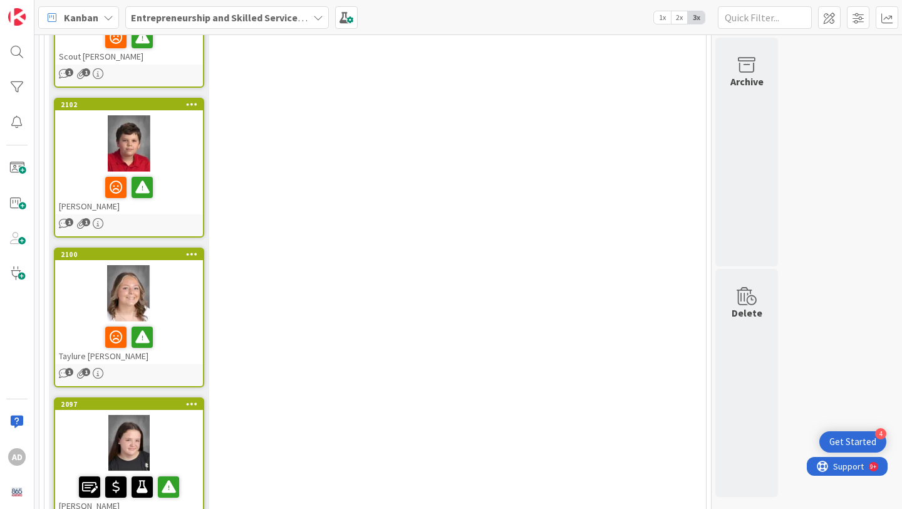
click at [197, 324] on div at bounding box center [129, 337] width 140 height 26
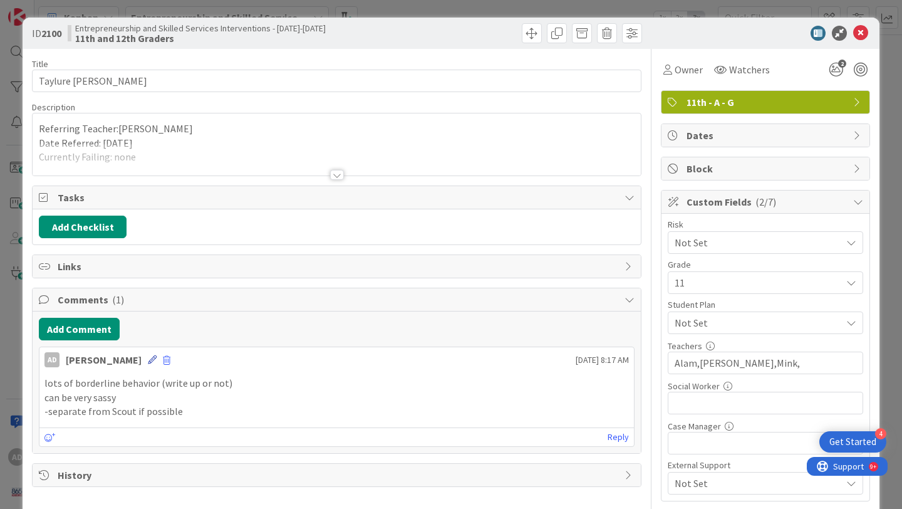
click at [148, 357] on icon at bounding box center [152, 359] width 9 height 9
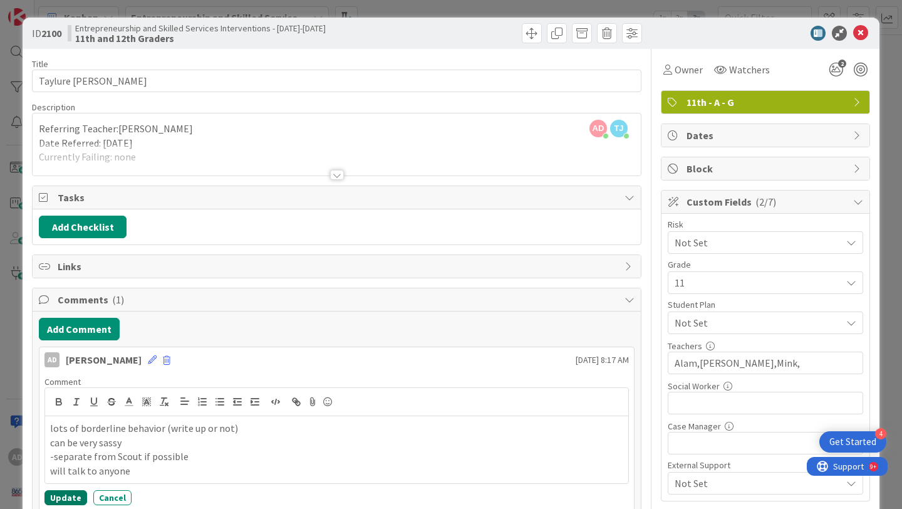
click at [76, 499] on button "Update" at bounding box center [65, 497] width 43 height 15
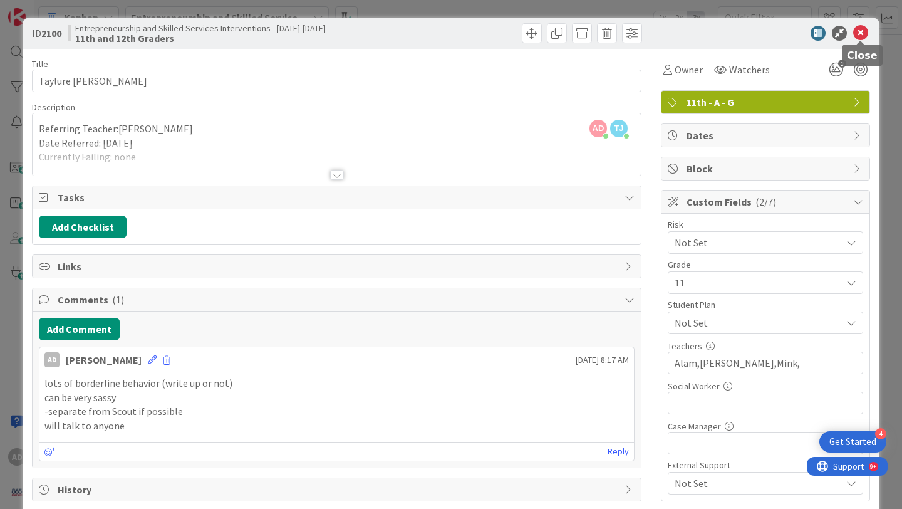
click at [864, 33] on icon at bounding box center [860, 33] width 15 height 15
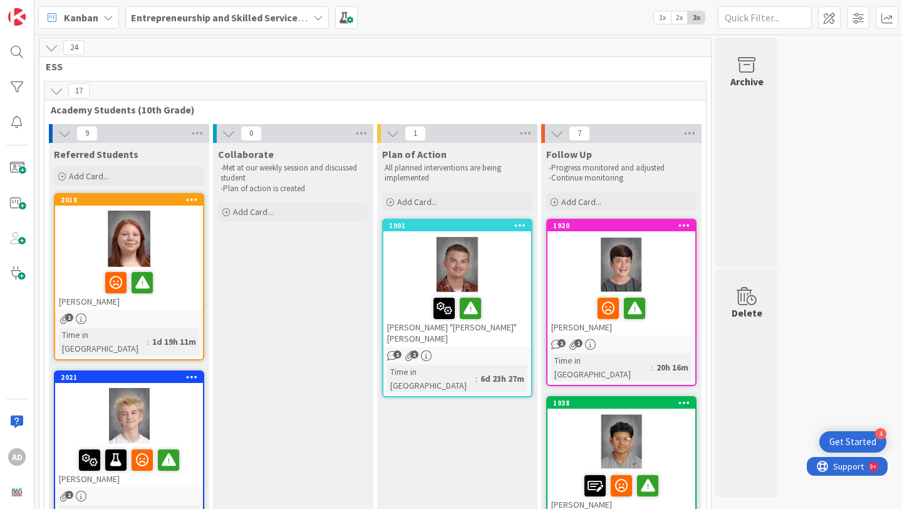
scroll to position [6, 0]
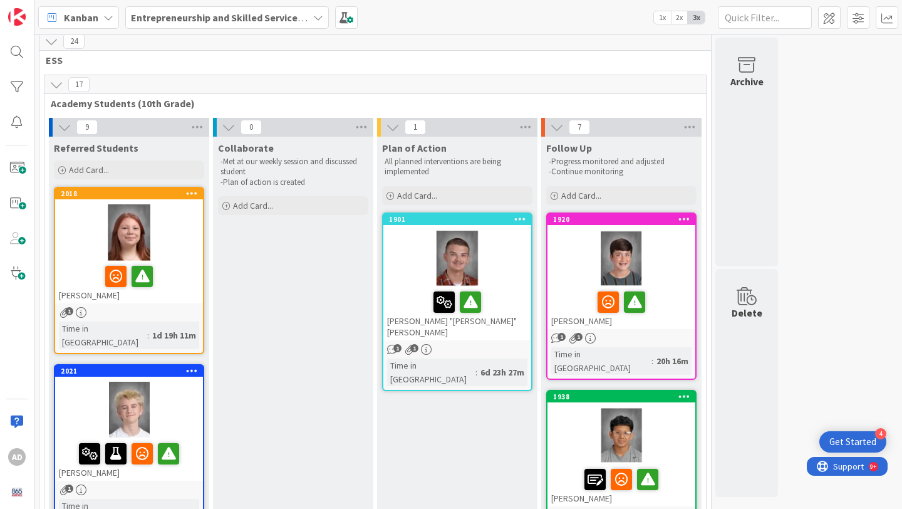
click at [187, 276] on div at bounding box center [129, 276] width 140 height 26
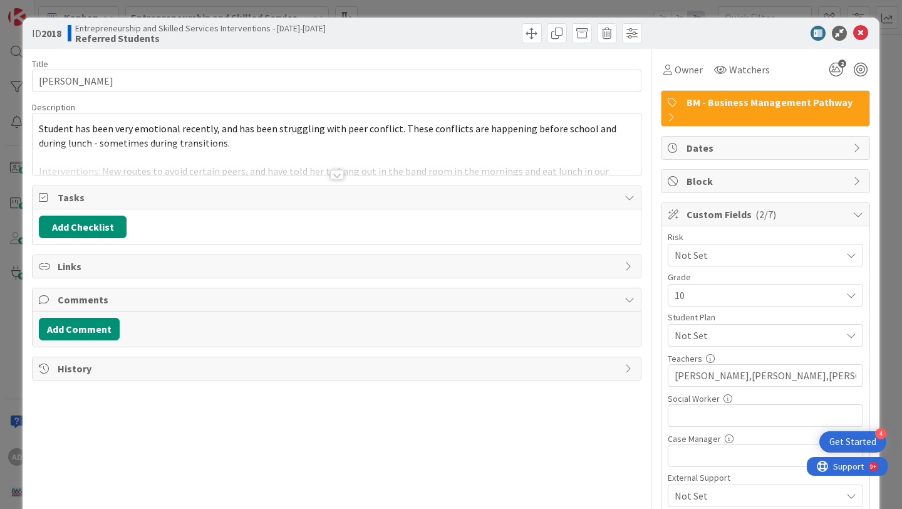
click at [316, 151] on div at bounding box center [337, 159] width 608 height 32
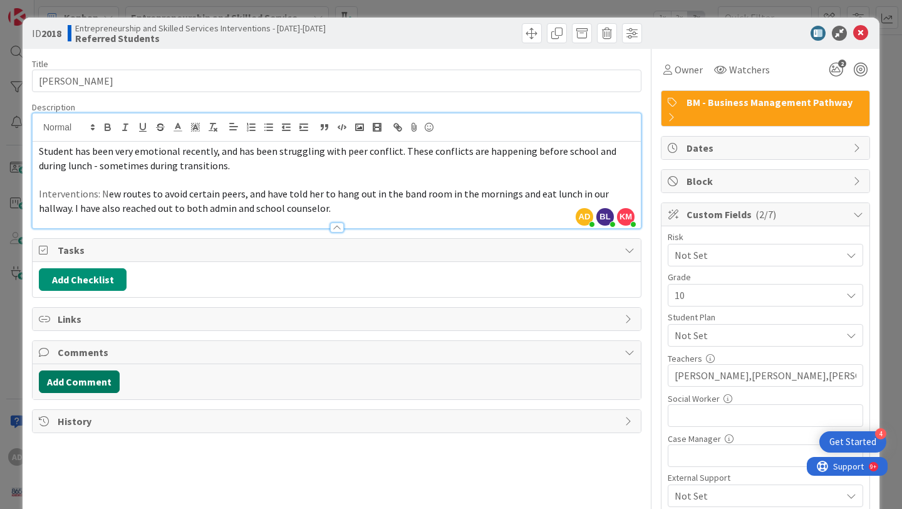
click at [62, 381] on button "Add Comment" at bounding box center [79, 381] width 81 height 23
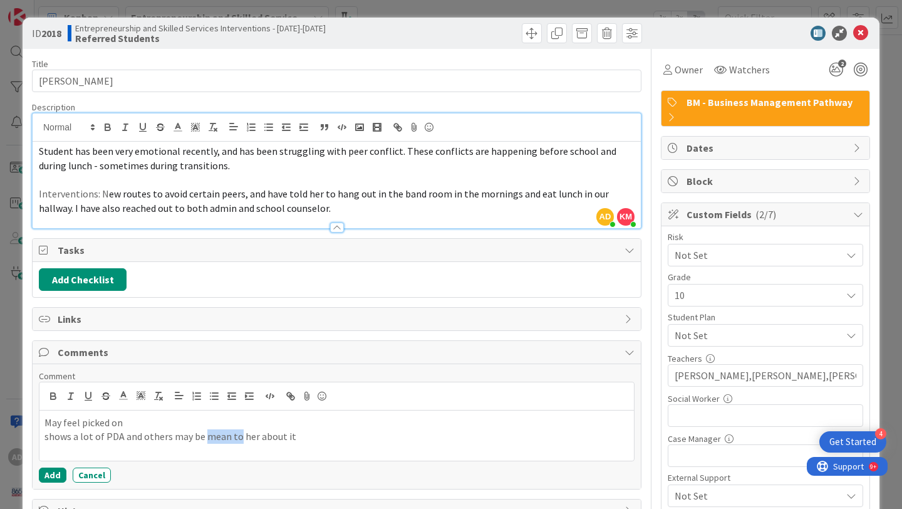
drag, startPoint x: 234, startPoint y: 439, endPoint x: 204, endPoint y: 440, distance: 30.1
click at [204, 440] on p "shows a lot of PDA and others may be mean to her about it" at bounding box center [336, 436] width 584 height 14
click at [49, 479] on button "Add" at bounding box center [53, 474] width 28 height 15
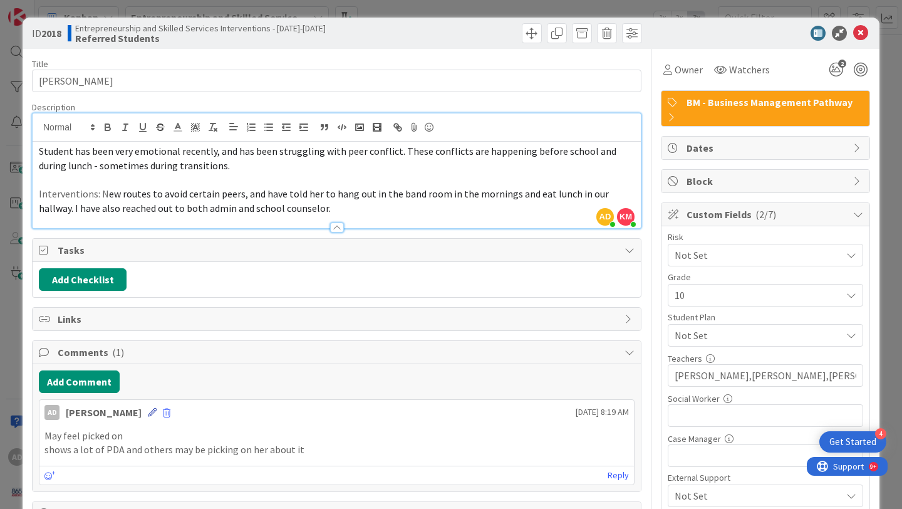
click at [148, 412] on icon at bounding box center [152, 412] width 9 height 9
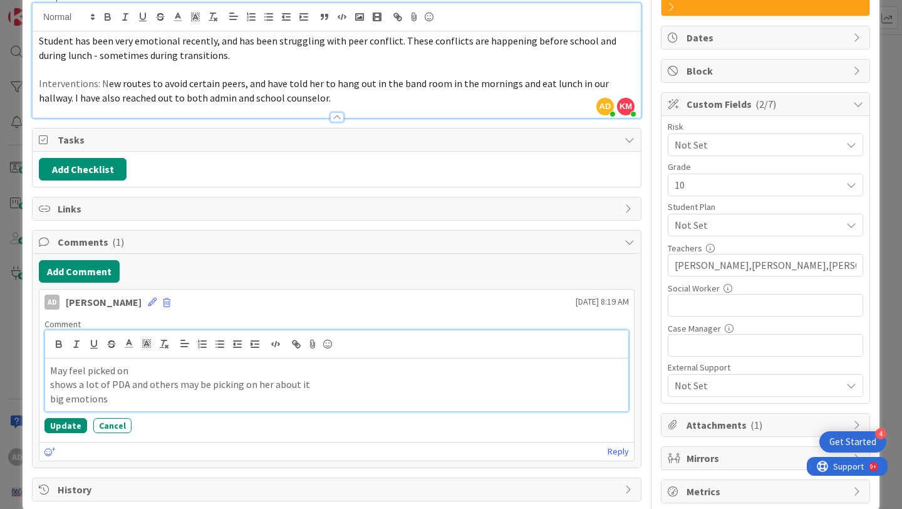
scroll to position [130, 0]
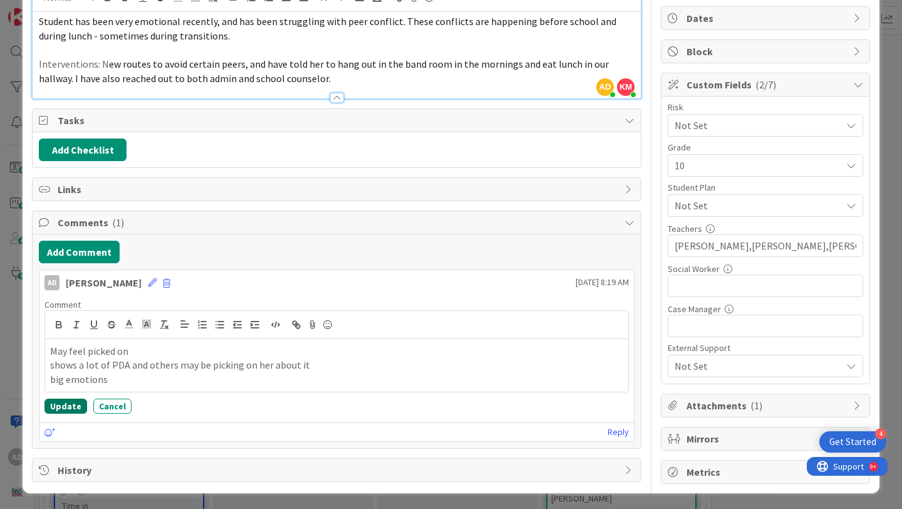
click at [73, 401] on button "Update" at bounding box center [65, 405] width 43 height 15
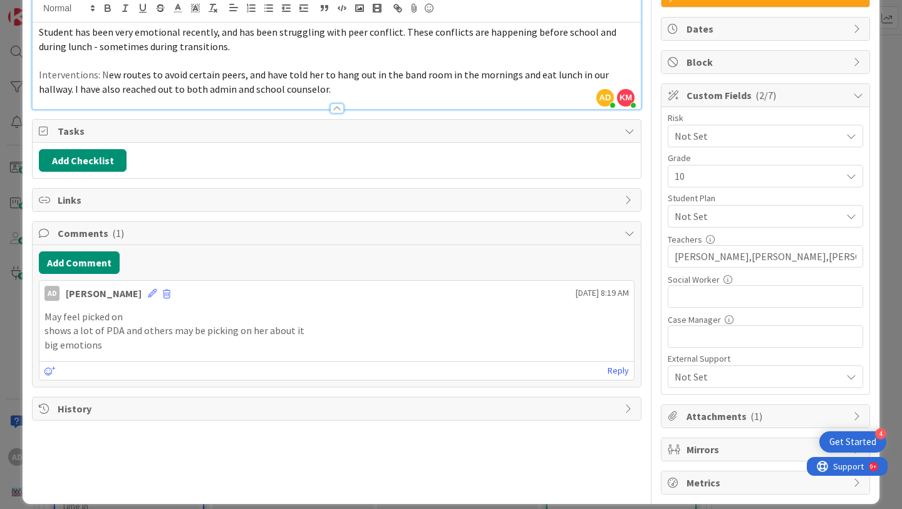
scroll to position [0, 0]
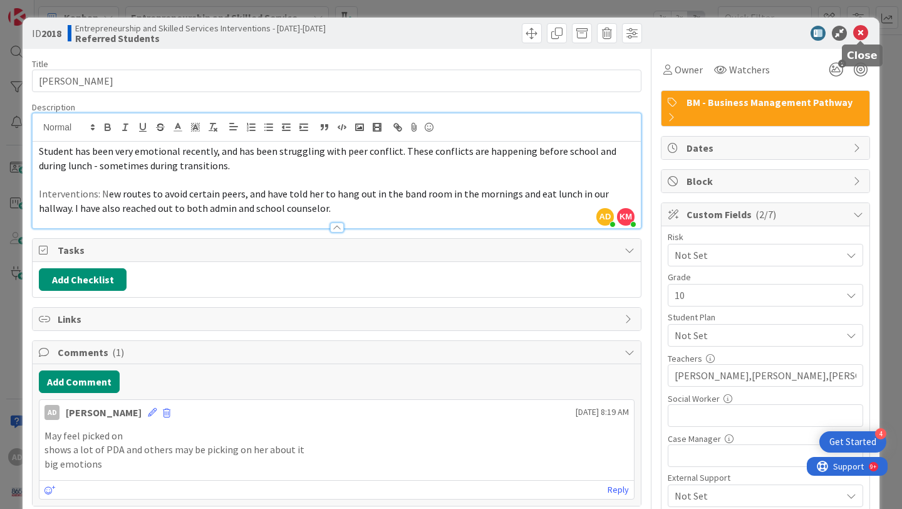
click at [864, 30] on icon at bounding box center [860, 33] width 15 height 15
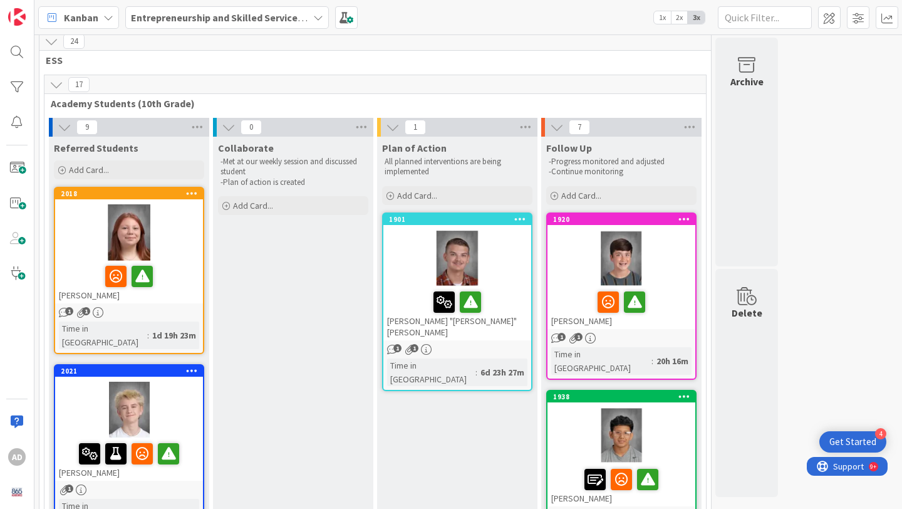
click at [164, 413] on div at bounding box center [129, 409] width 148 height 56
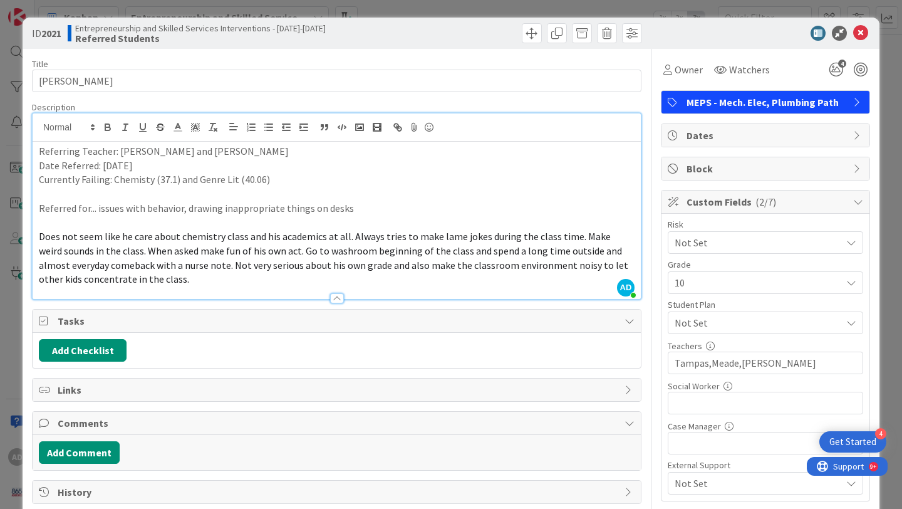
click at [311, 138] on div "AD Anna Dockery just joined Referring Teacher: Tucker Jackson and Afroza Alam D…" at bounding box center [337, 205] width 608 height 185
click at [95, 452] on button "Add Comment" at bounding box center [79, 452] width 81 height 23
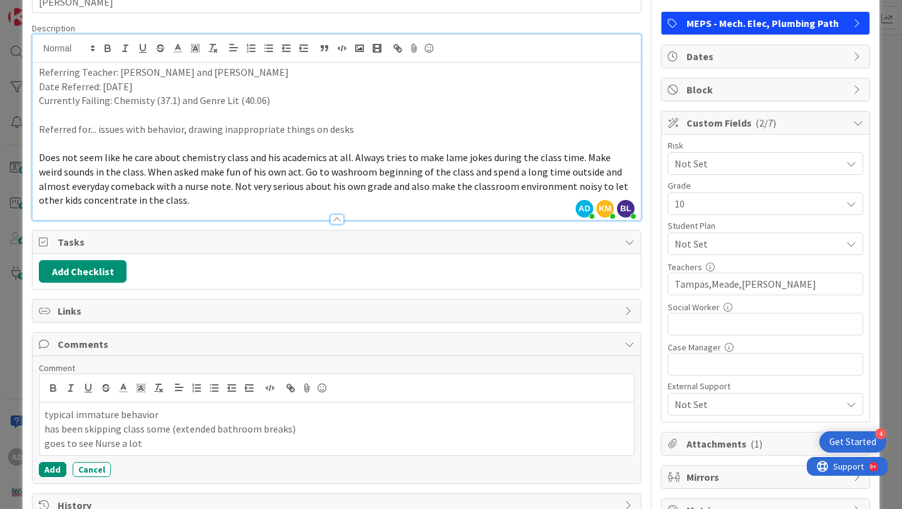
scroll to position [119, 0]
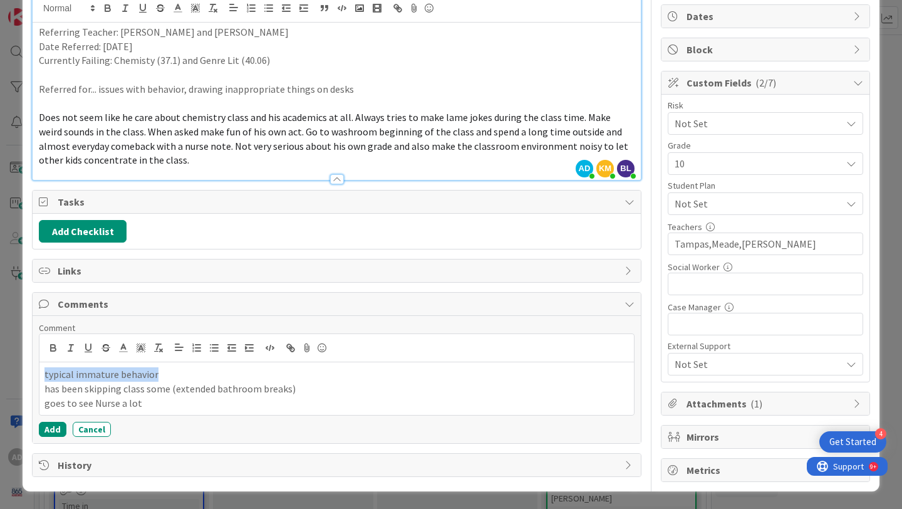
drag, startPoint x: 162, startPoint y: 373, endPoint x: 3, endPoint y: 378, distance: 159.1
click at [3, 376] on div "ID 2021 Entrepreneurship and Skilled Services Interventions - 2025-2026 Referre…" at bounding box center [451, 254] width 902 height 509
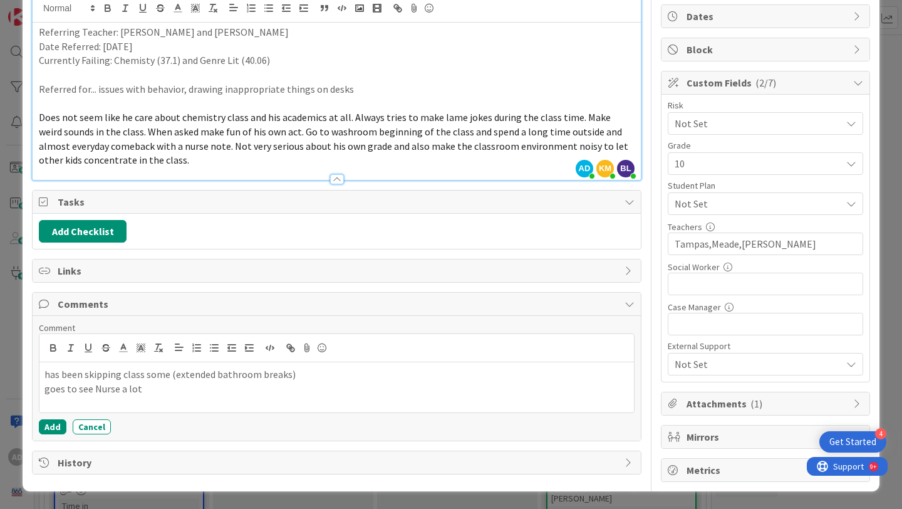
click at [168, 388] on p "goes to see Nurse a lot" at bounding box center [336, 388] width 584 height 14
click at [60, 432] on button "Add" at bounding box center [53, 428] width 28 height 15
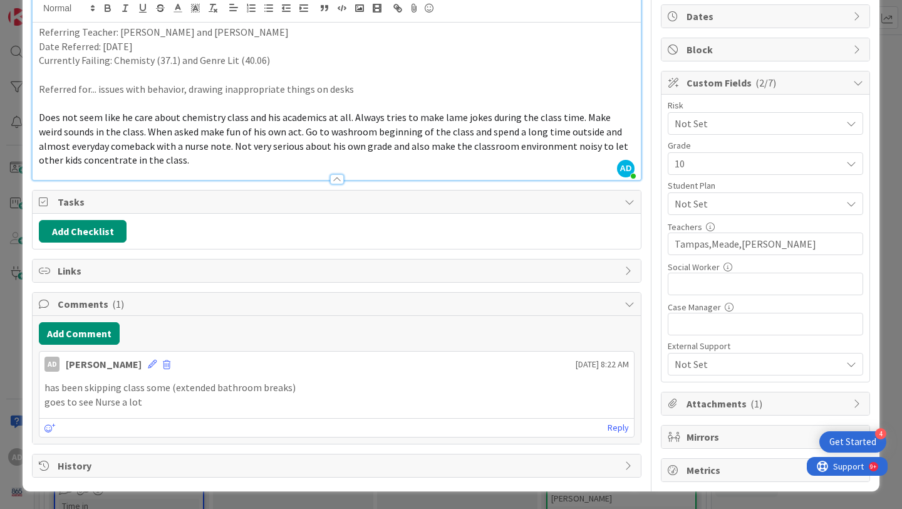
scroll to position [0, 0]
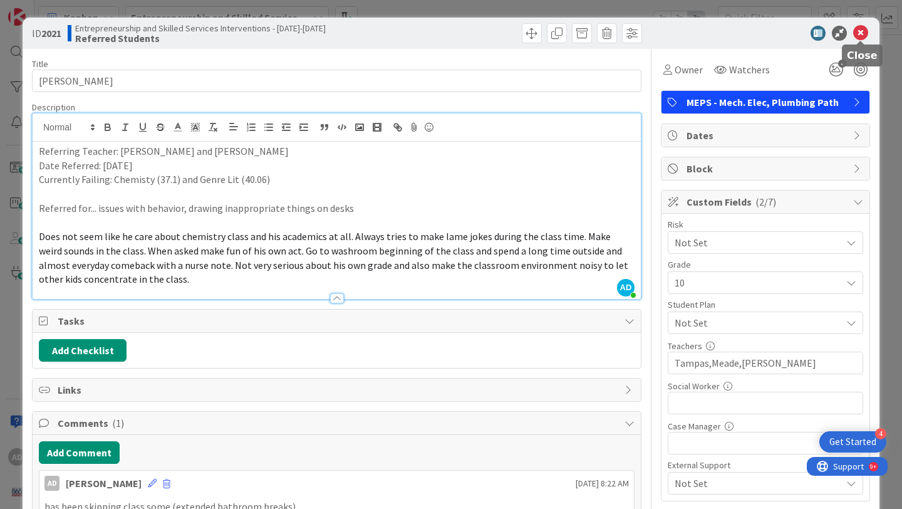
click at [859, 31] on icon at bounding box center [860, 33] width 15 height 15
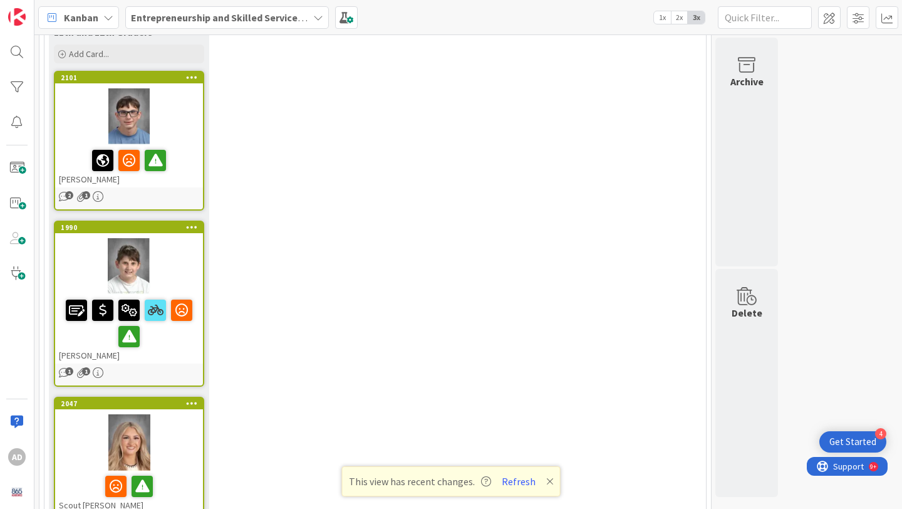
scroll to position [1844, 0]
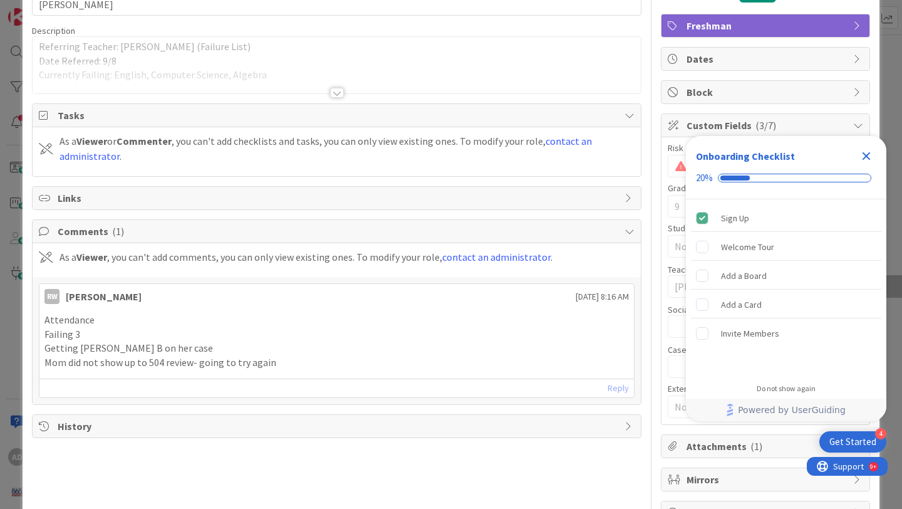
click at [867, 158] on icon "Close Checklist" at bounding box center [866, 155] width 15 height 15
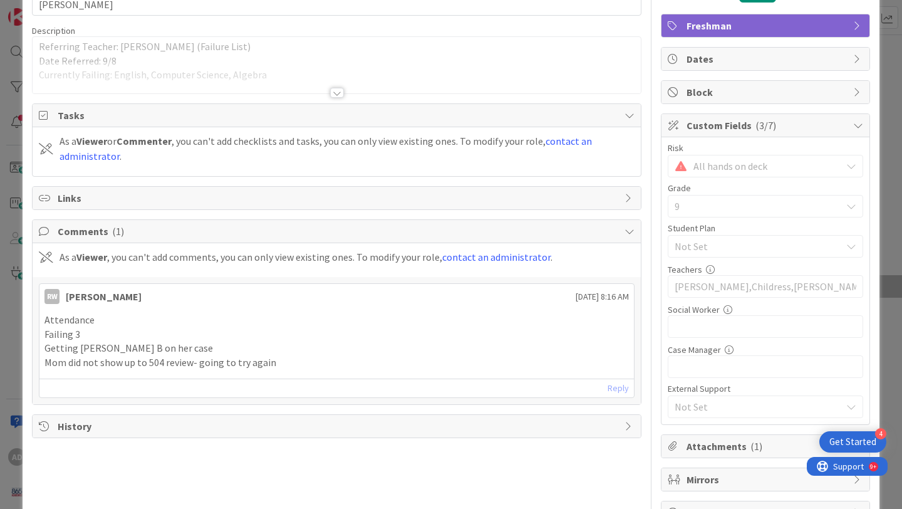
click at [445, 87] on div at bounding box center [337, 77] width 608 height 32
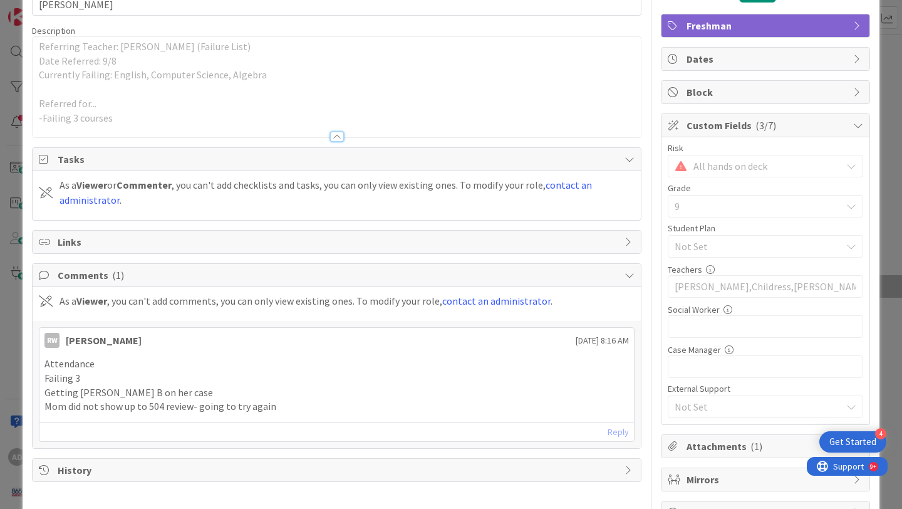
click at [341, 135] on div at bounding box center [337, 137] width 14 height 10
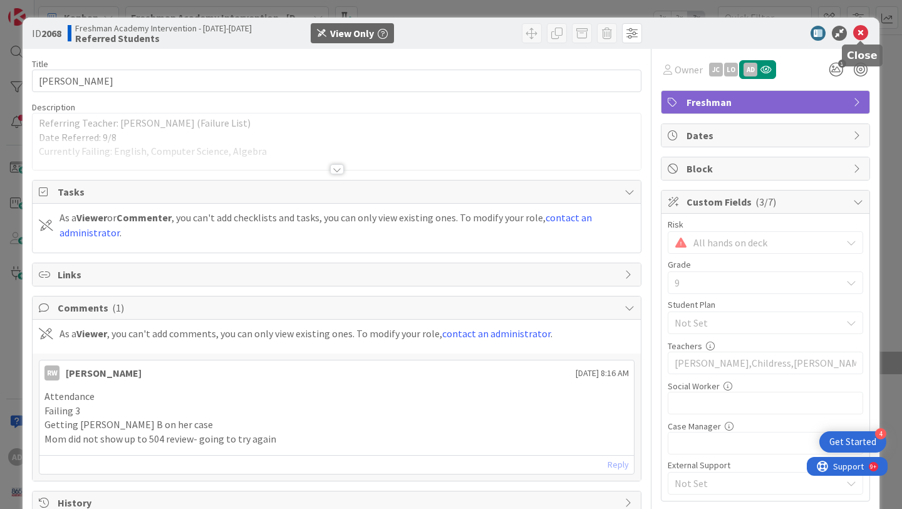
click at [859, 31] on icon at bounding box center [860, 33] width 15 height 15
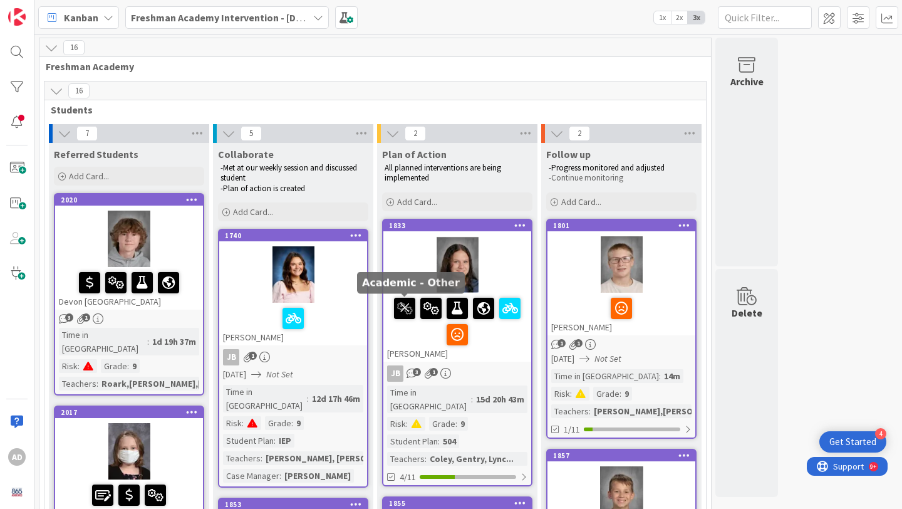
click at [403, 306] on icon at bounding box center [404, 307] width 21 height 20
click at [507, 264] on div at bounding box center [457, 264] width 148 height 56
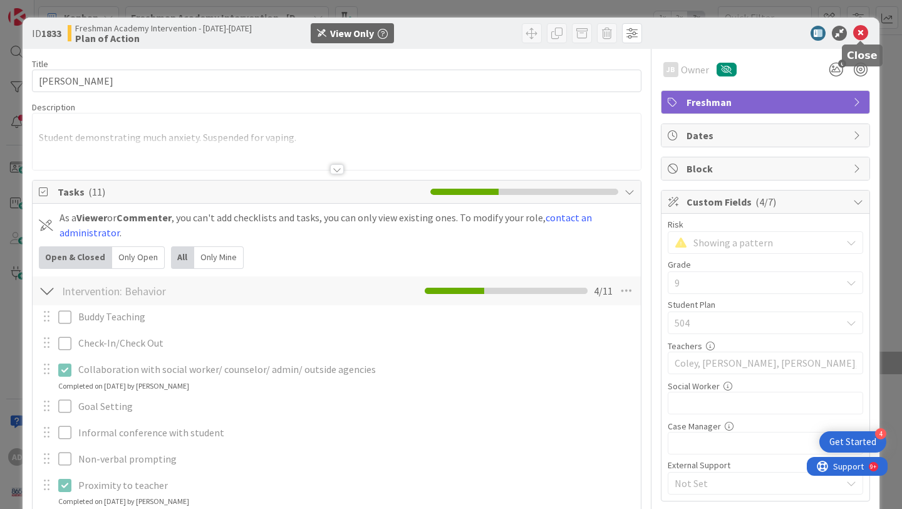
click at [862, 33] on icon at bounding box center [860, 33] width 15 height 15
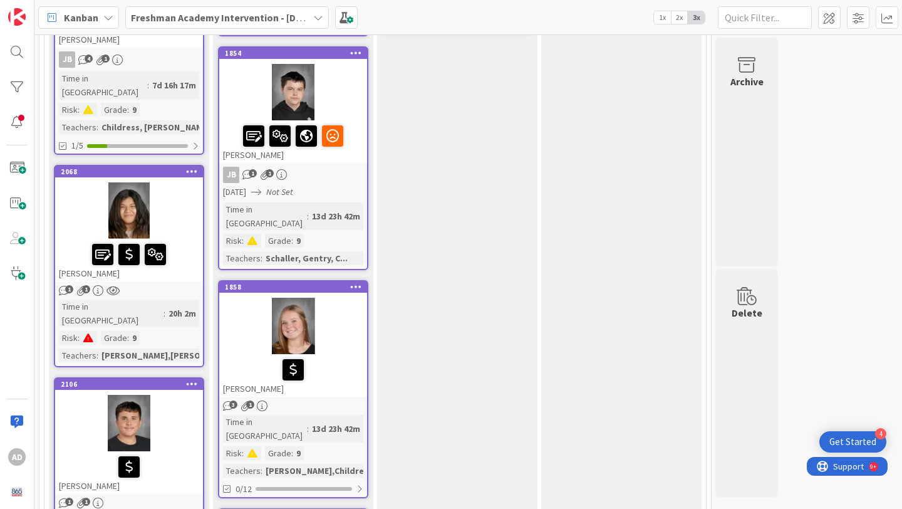
scroll to position [704, 0]
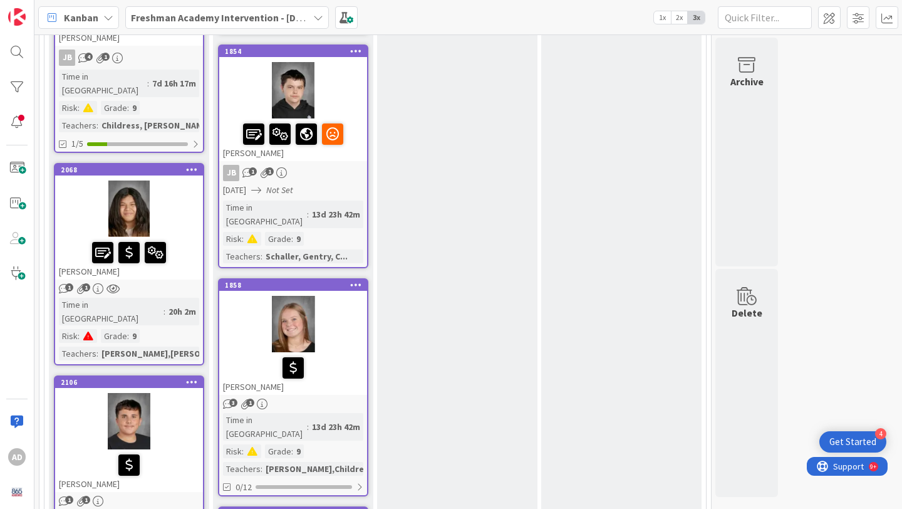
click at [182, 180] on div at bounding box center [129, 208] width 148 height 56
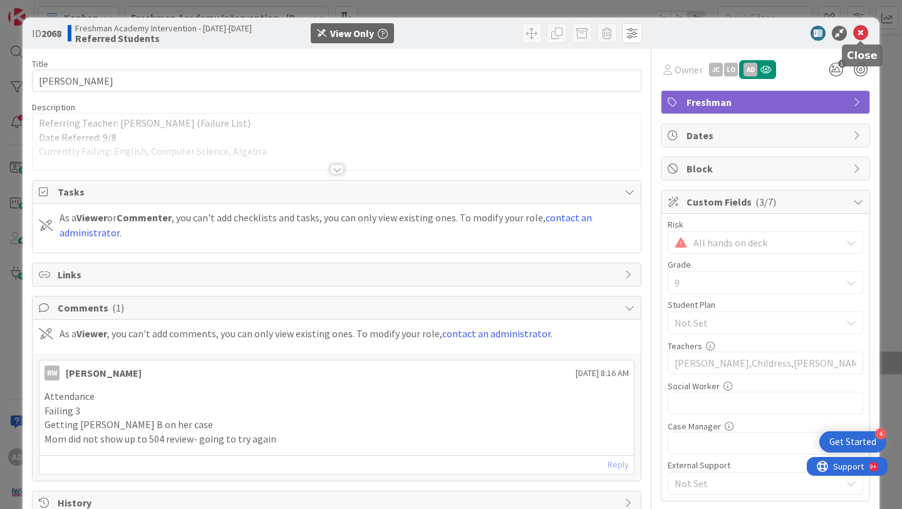
click at [865, 29] on icon at bounding box center [860, 33] width 15 height 15
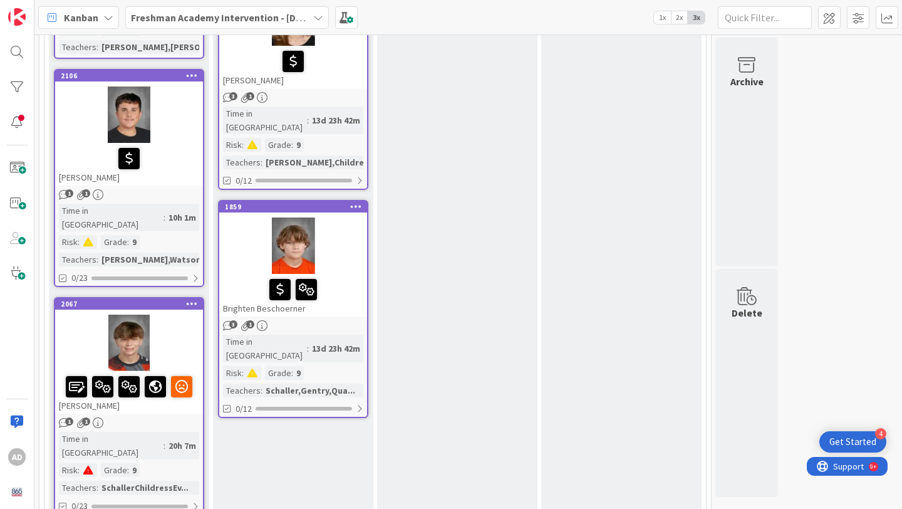
scroll to position [1008, 0]
